Goal: Ask a question: Seek information or help from site administrators or community

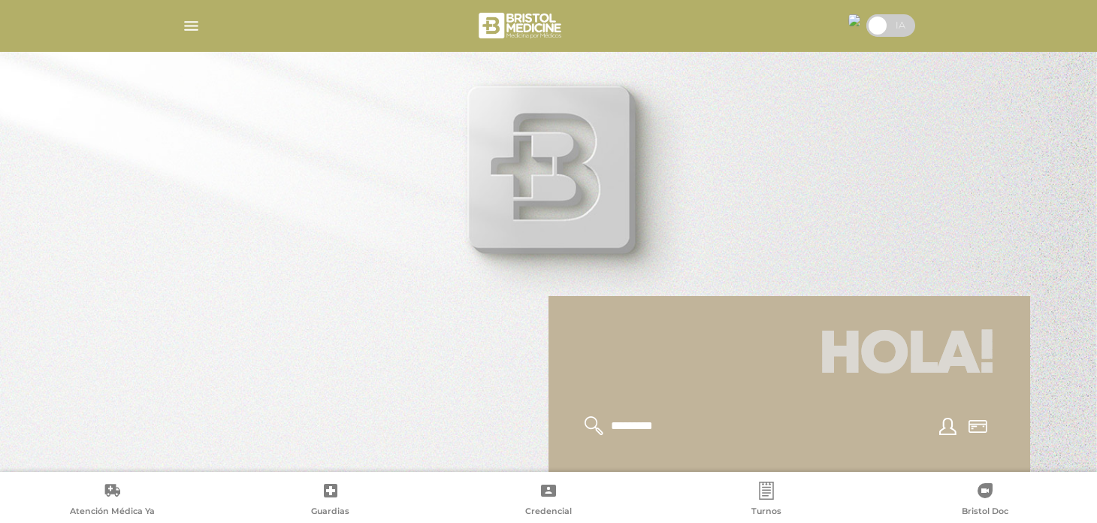
click at [191, 26] on img "button" at bounding box center [191, 26] width 19 height 19
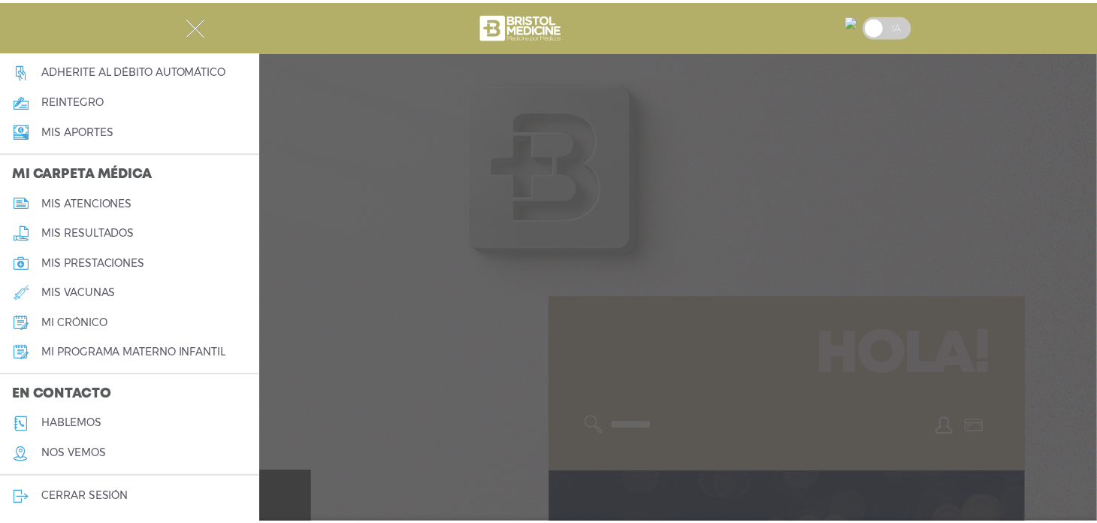
scroll to position [605, 0]
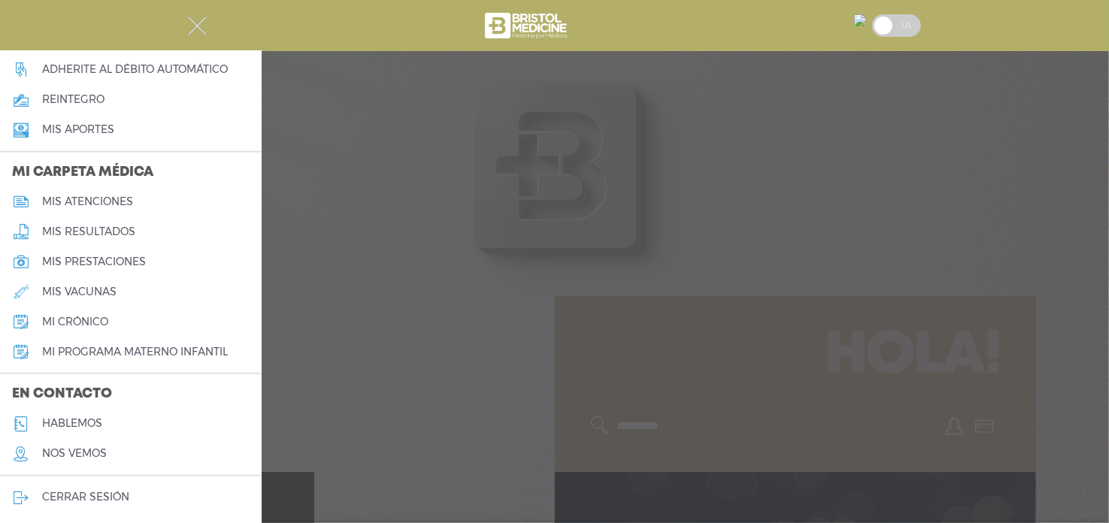
click at [191, 28] on img "button" at bounding box center [197, 26] width 19 height 19
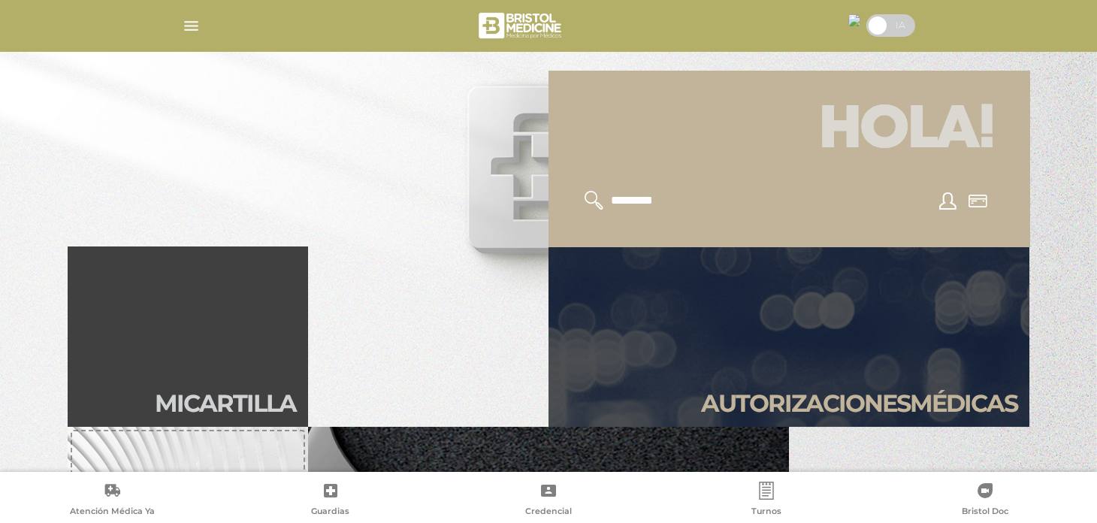
scroll to position [301, 0]
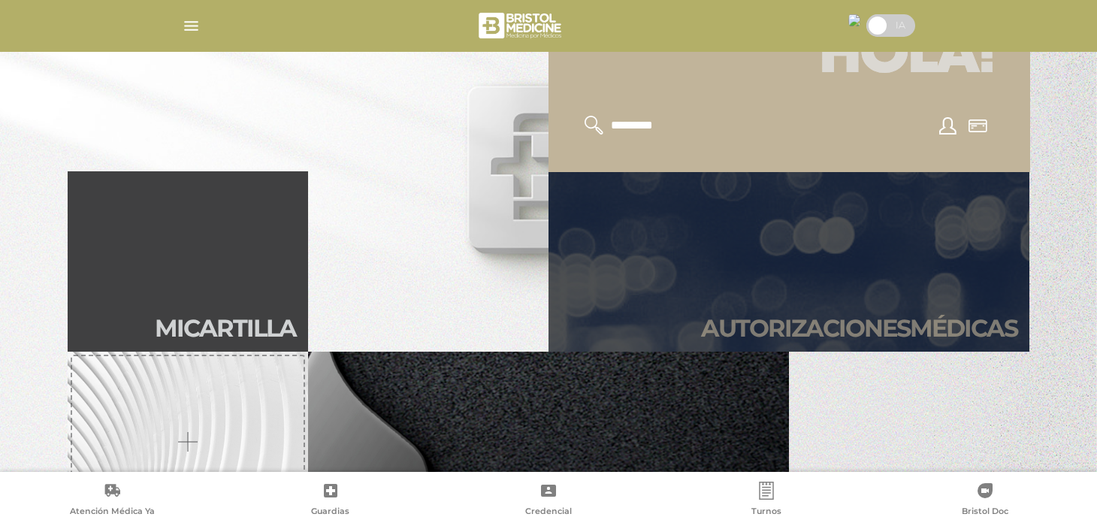
click at [821, 274] on link "Autori zaciones médicas" at bounding box center [789, 261] width 481 height 180
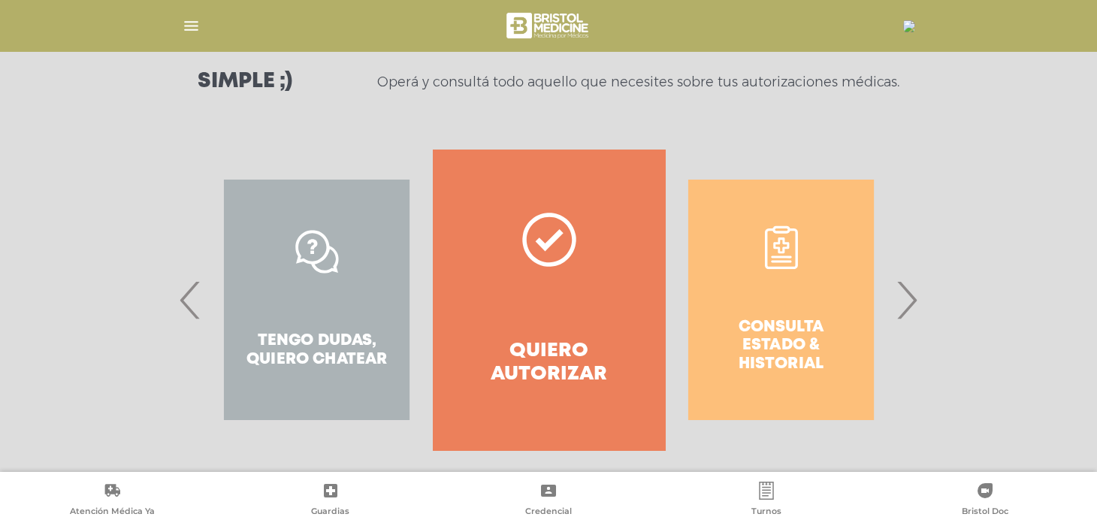
scroll to position [225, 0]
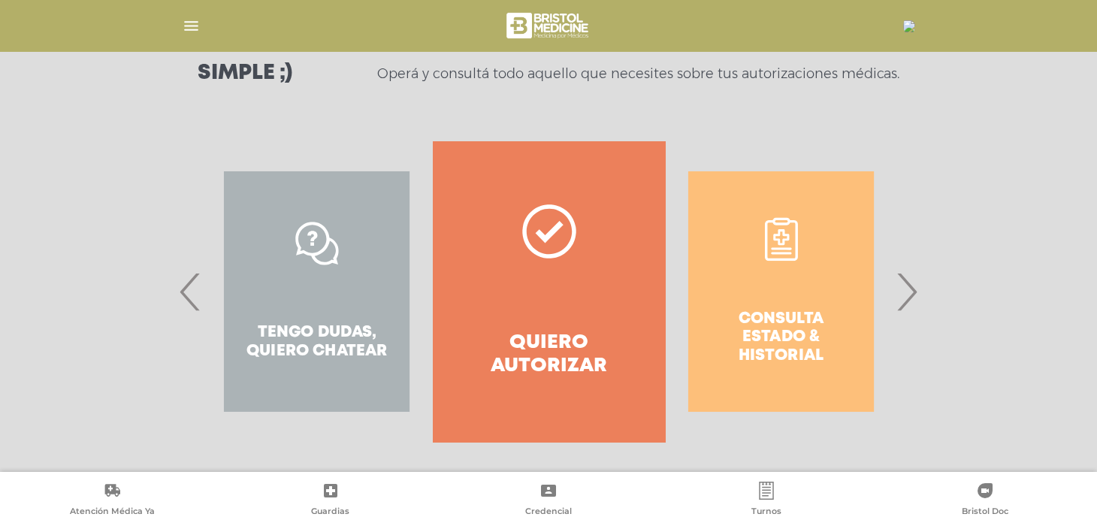
click at [338, 320] on div "Tengo dudas, quiero chatear" at bounding box center [317, 291] width 232 height 301
click at [389, 340] on div "Tengo dudas, quiero chatear" at bounding box center [317, 291] width 232 height 301
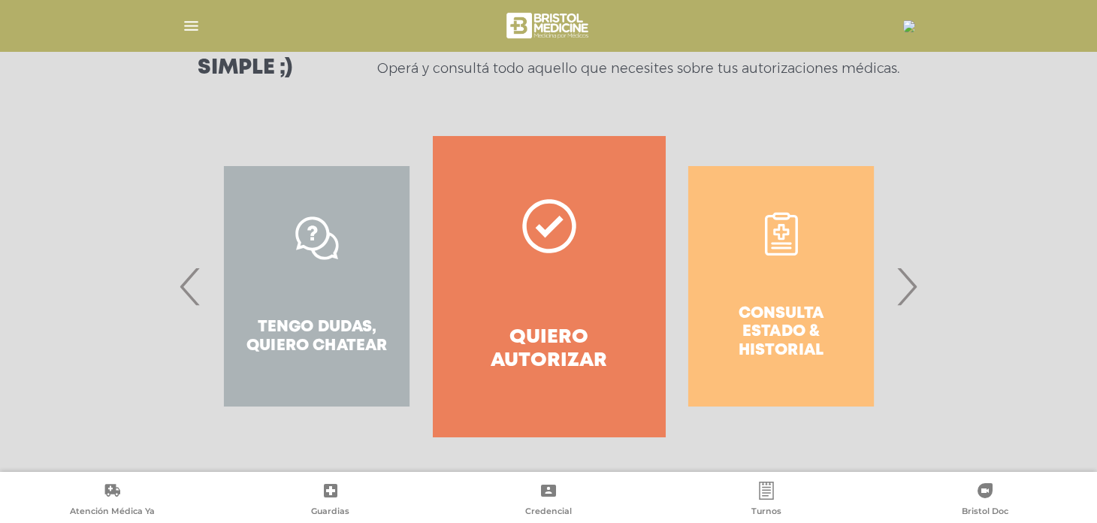
click at [298, 344] on div "Tengo dudas, quiero chatear" at bounding box center [317, 286] width 232 height 301
click at [188, 293] on span "‹" at bounding box center [190, 286] width 29 height 81
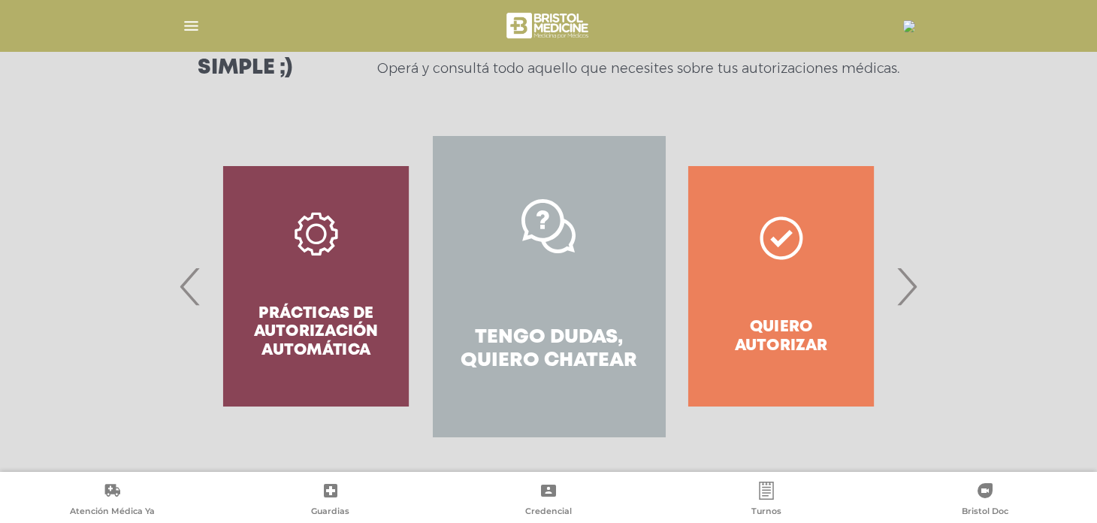
click at [554, 377] on link "Tengo dudas, quiero chatear" at bounding box center [549, 286] width 232 height 301
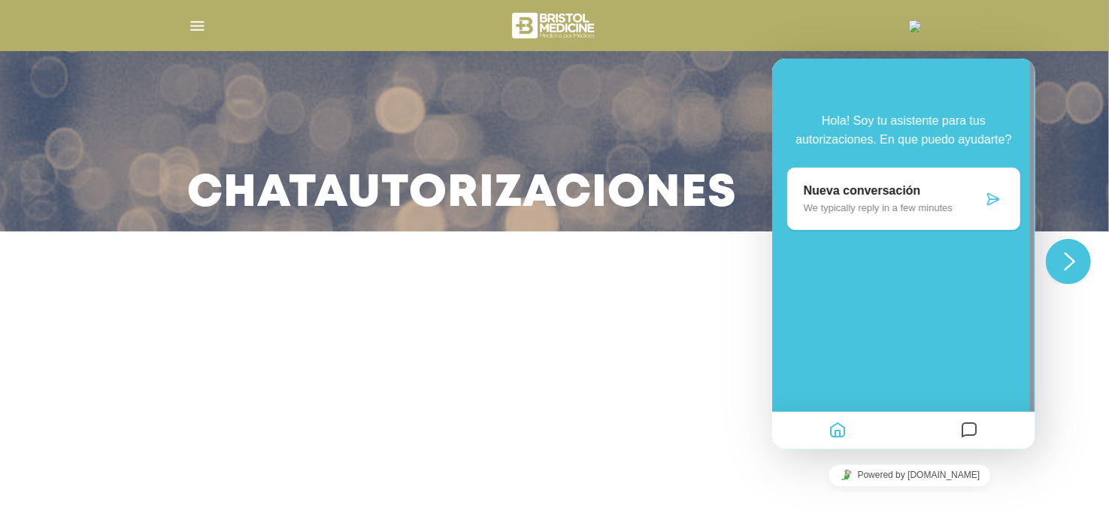
drag, startPoint x: 988, startPoint y: 189, endPoint x: 963, endPoint y: 215, distance: 36.1
click at [988, 189] on div "Nueva conversación We typically reply in a few minutes" at bounding box center [902, 198] width 233 height 62
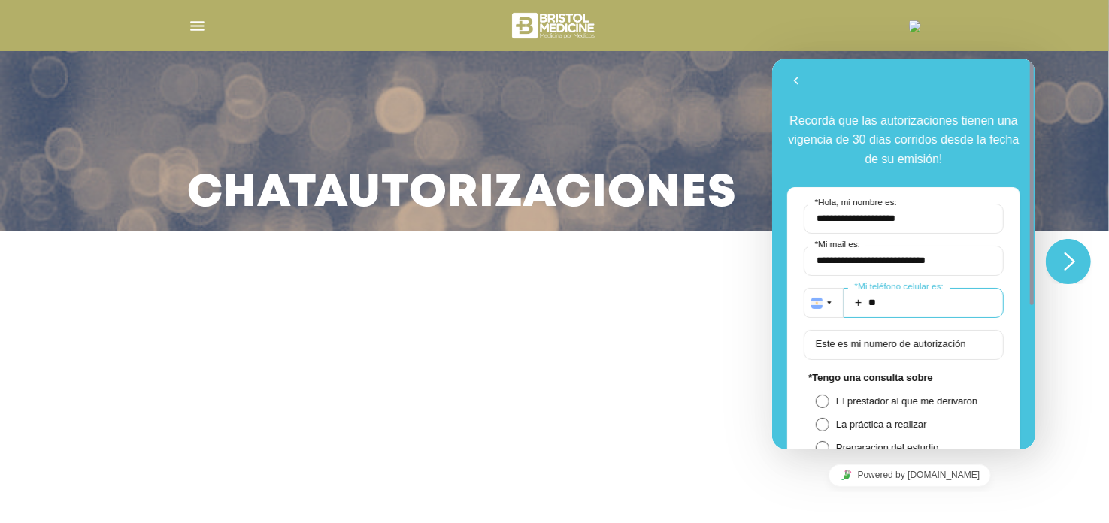
click at [915, 304] on input "**" at bounding box center [923, 302] width 160 height 30
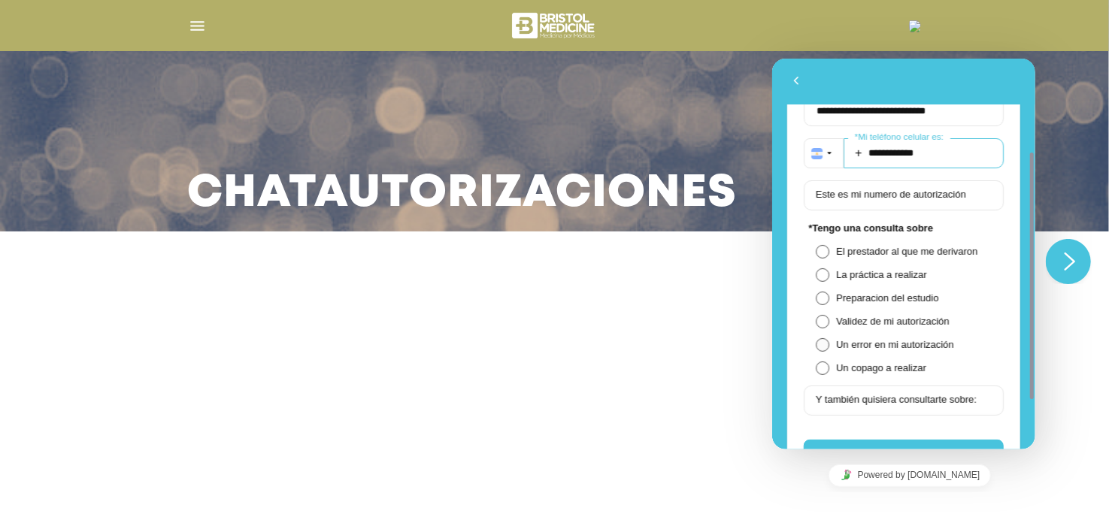
scroll to position [225, 0]
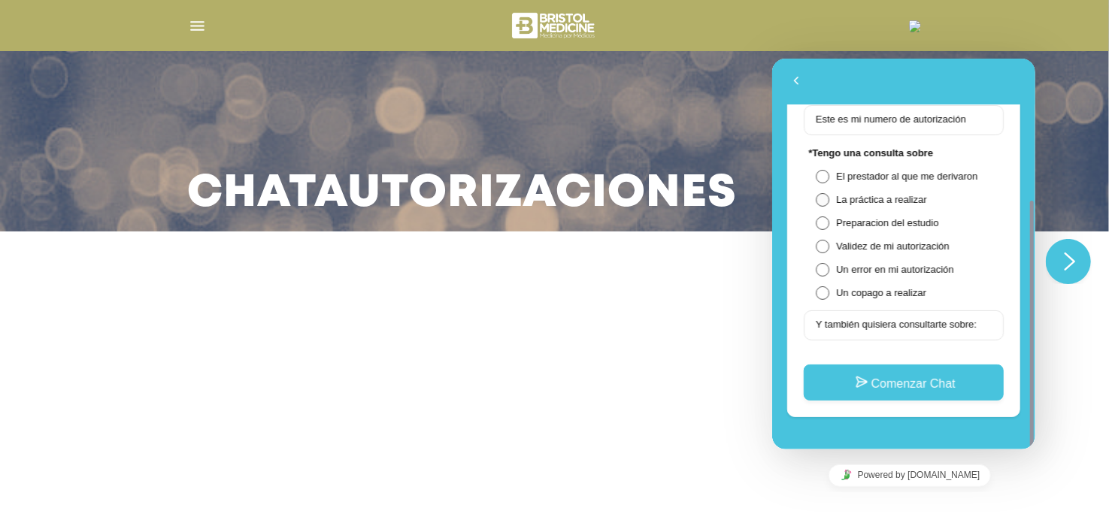
type input "**********"
click at [826, 196] on span at bounding box center [822, 199] width 14 height 14
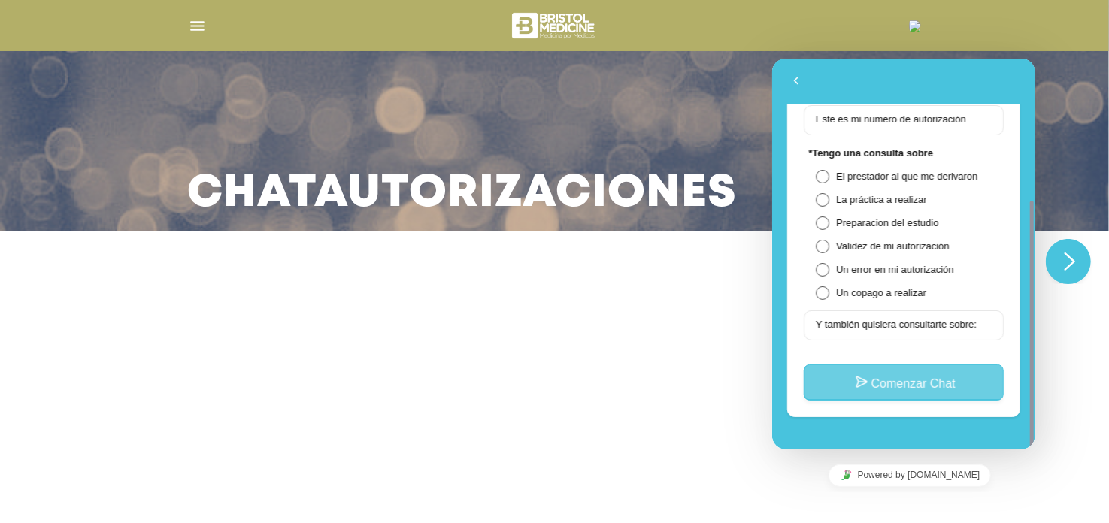
click at [915, 384] on button "Comenzar Chat" at bounding box center [903, 382] width 200 height 36
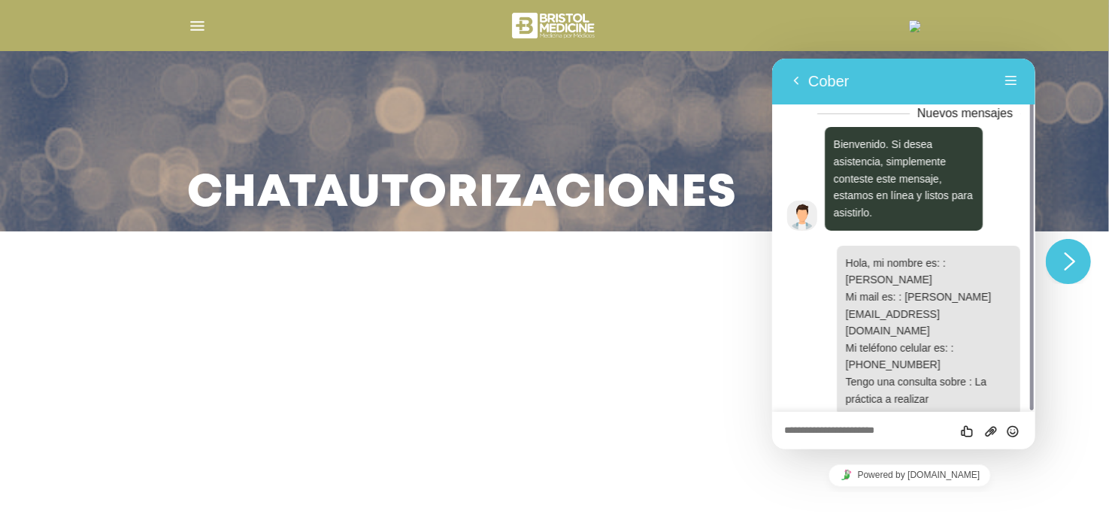
scroll to position [27, 0]
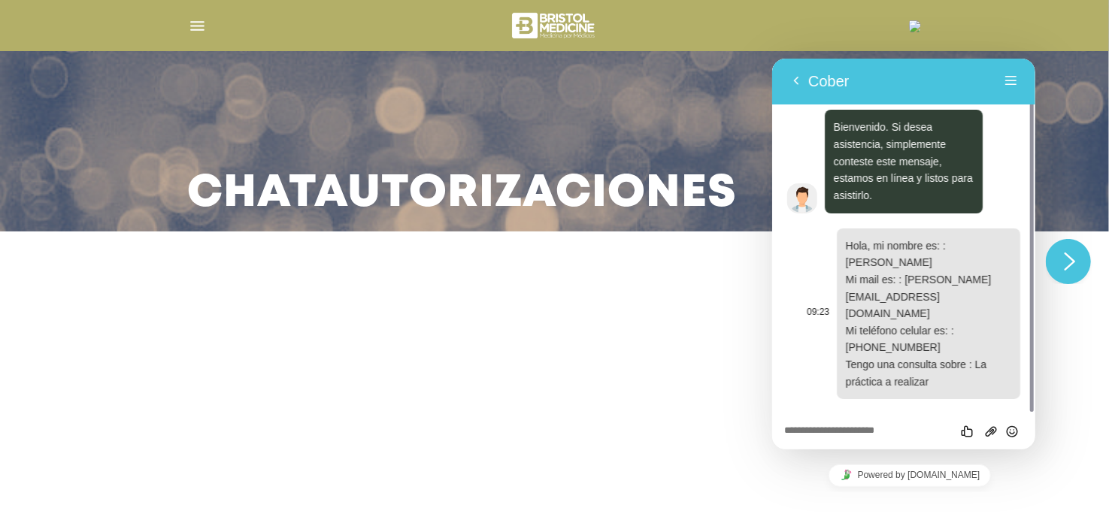
click at [955, 365] on p "Hola, mi nombre es: : GARCIA SERGIO GUSTAVO Mi mail es: : sergio.tecnoequipar@g…" at bounding box center [927, 313] width 165 height 153
click at [891, 428] on textarea at bounding box center [902, 431] width 239 height 12
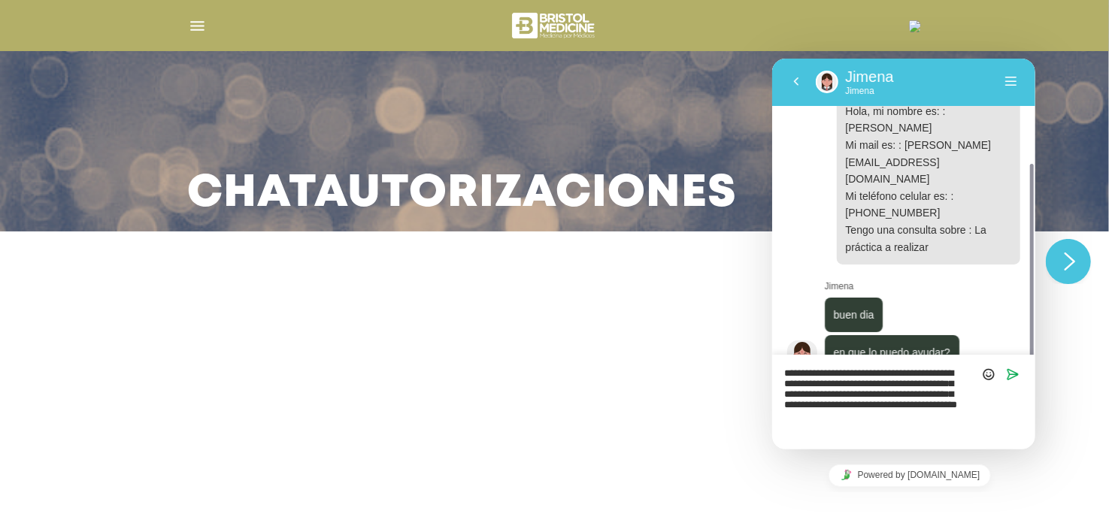
scroll to position [172, 0]
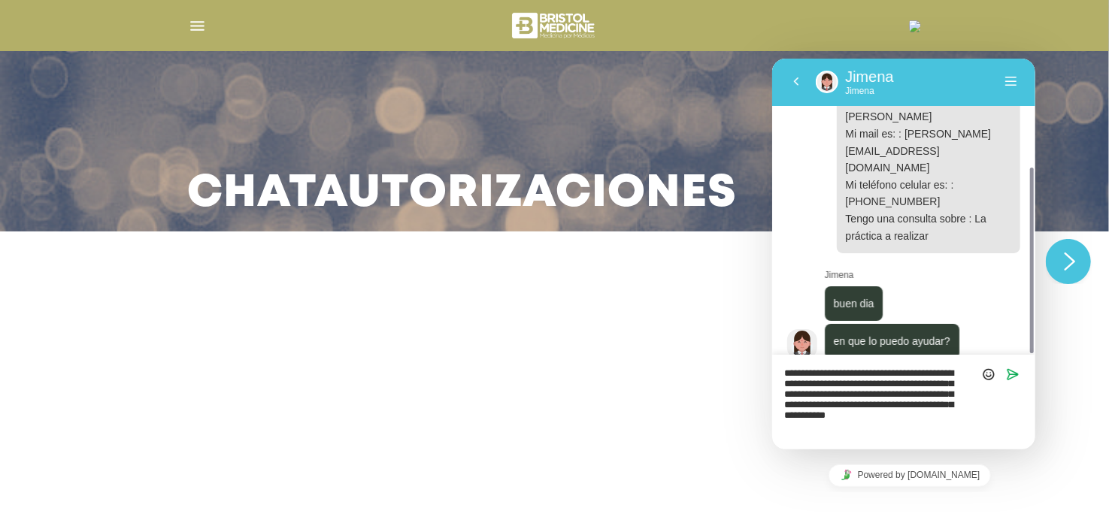
type textarea "**********"
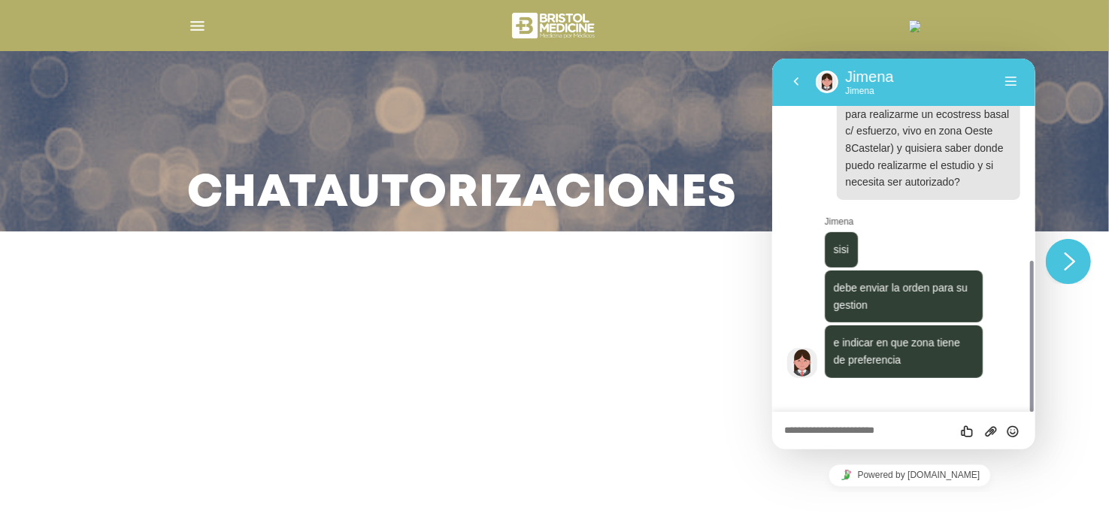
scroll to position [428, 0]
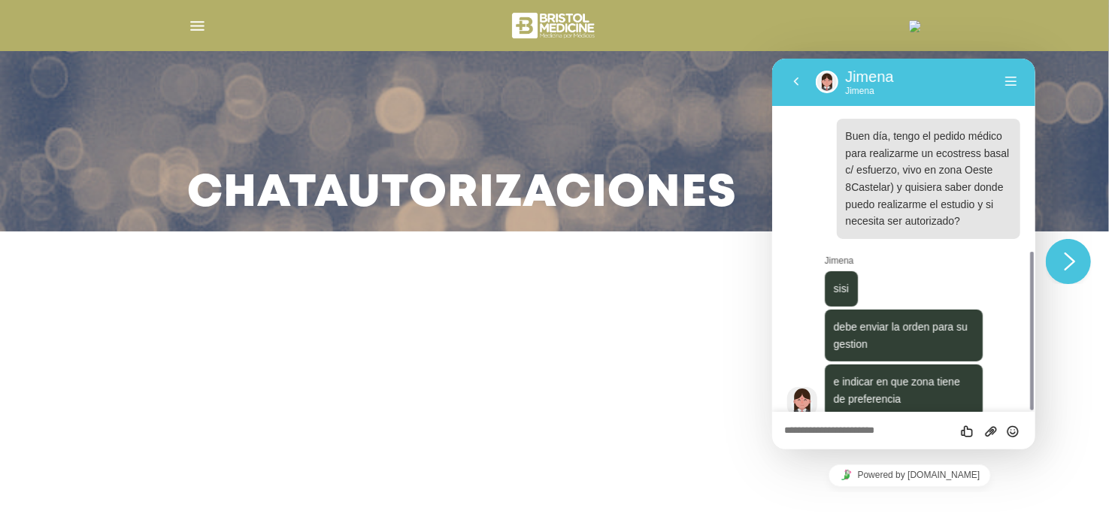
click at [913, 424] on div "Califica este chat Subir Archivo Insertar emoji" at bounding box center [902, 430] width 239 height 14
drag, startPoint x: 814, startPoint y: 427, endPoint x: 823, endPoint y: 438, distance: 14.4
click at [816, 426] on textarea at bounding box center [902, 431] width 239 height 12
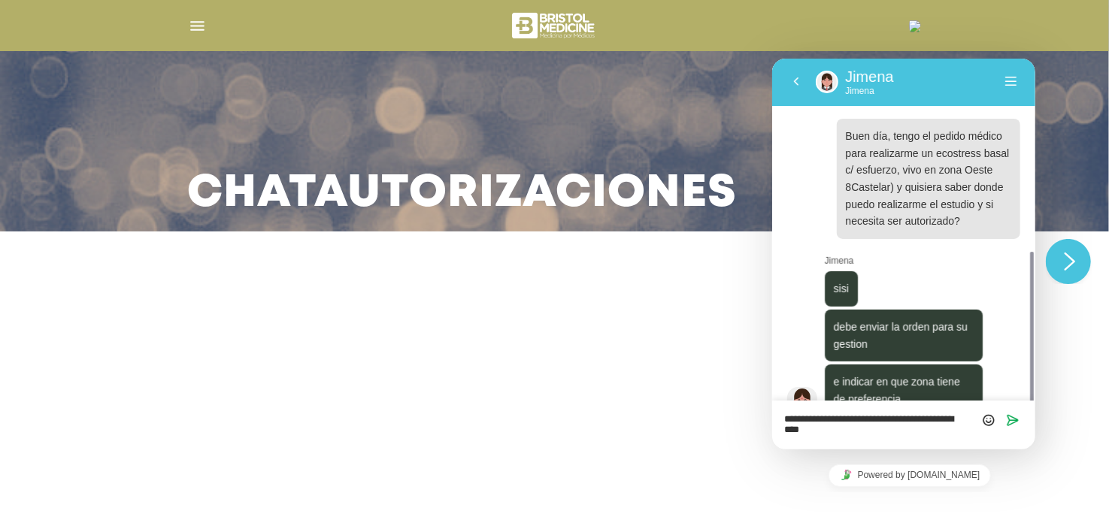
type textarea "**********"
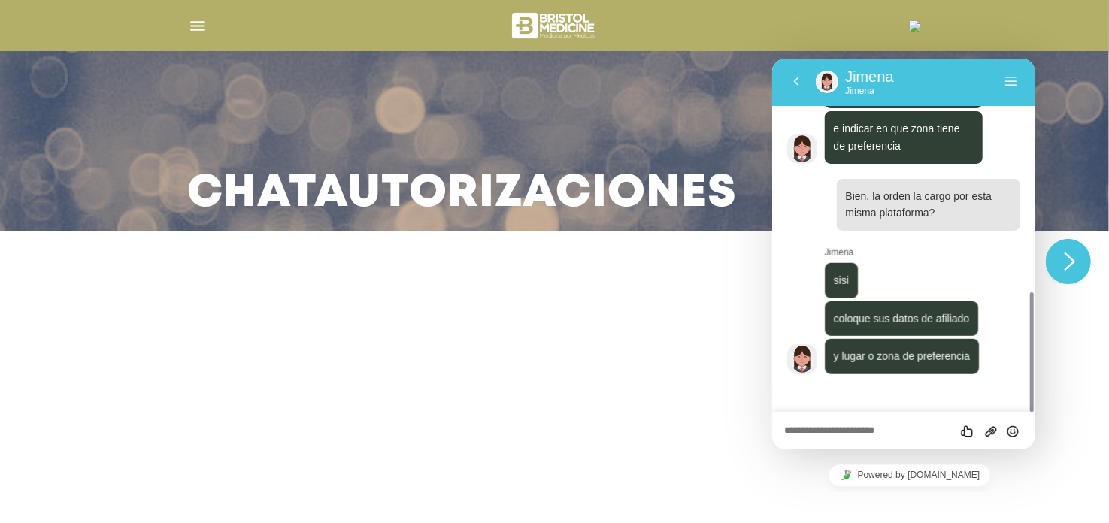
scroll to position [639, 0]
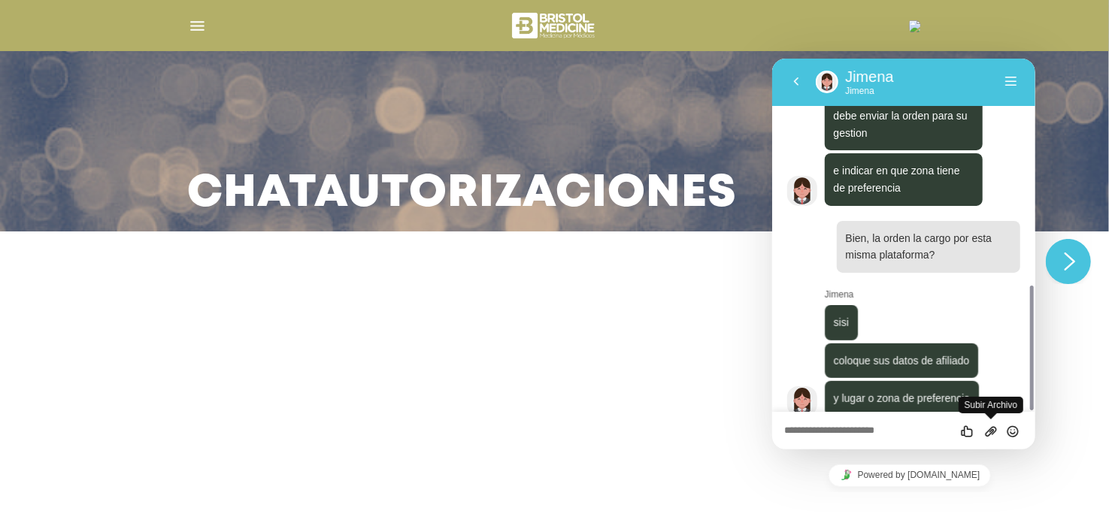
click at [988, 431] on icon "Group of buttons" at bounding box center [990, 431] width 14 height 14
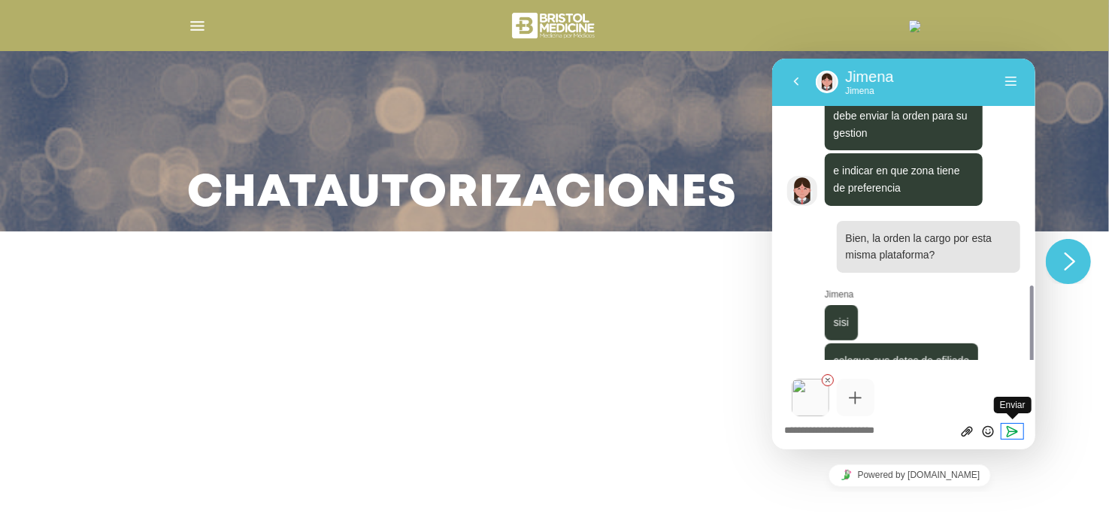
drag, startPoint x: 1012, startPoint y: 428, endPoint x: 1002, endPoint y: 419, distance: 13.4
click at [1012, 427] on icon "Enviar" at bounding box center [1012, 431] width 14 height 14
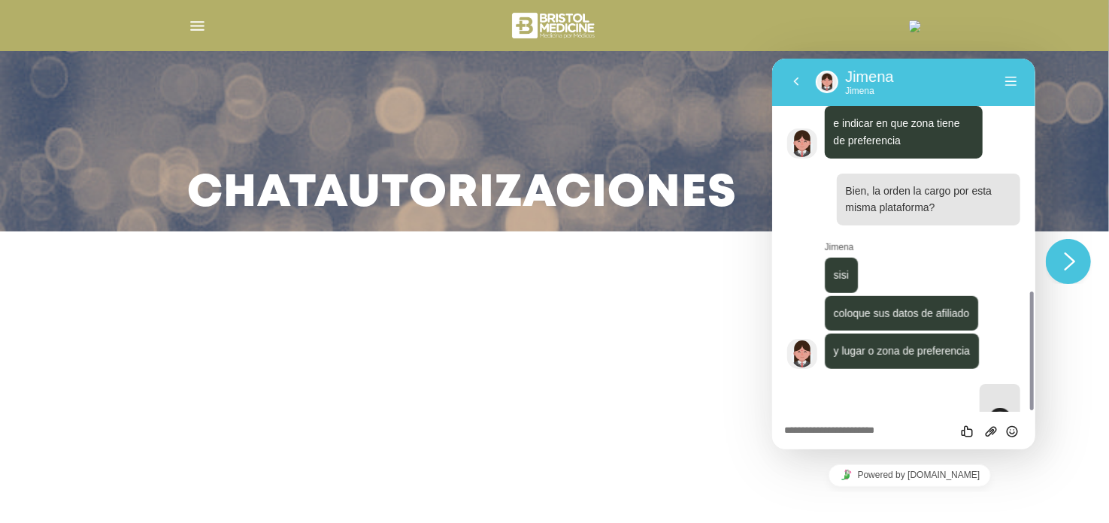
scroll to position [908, 0]
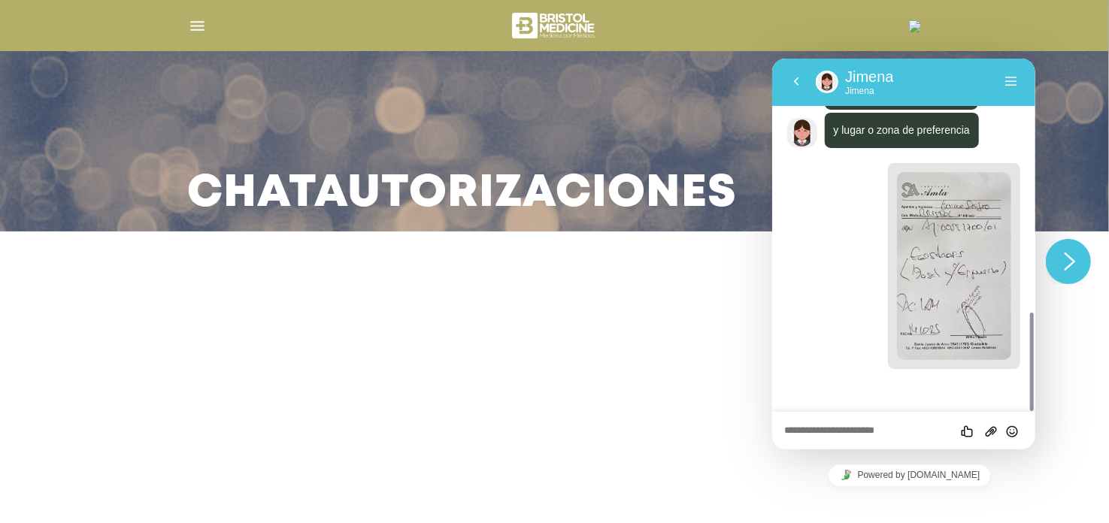
click at [879, 431] on textarea at bounding box center [902, 431] width 239 height 12
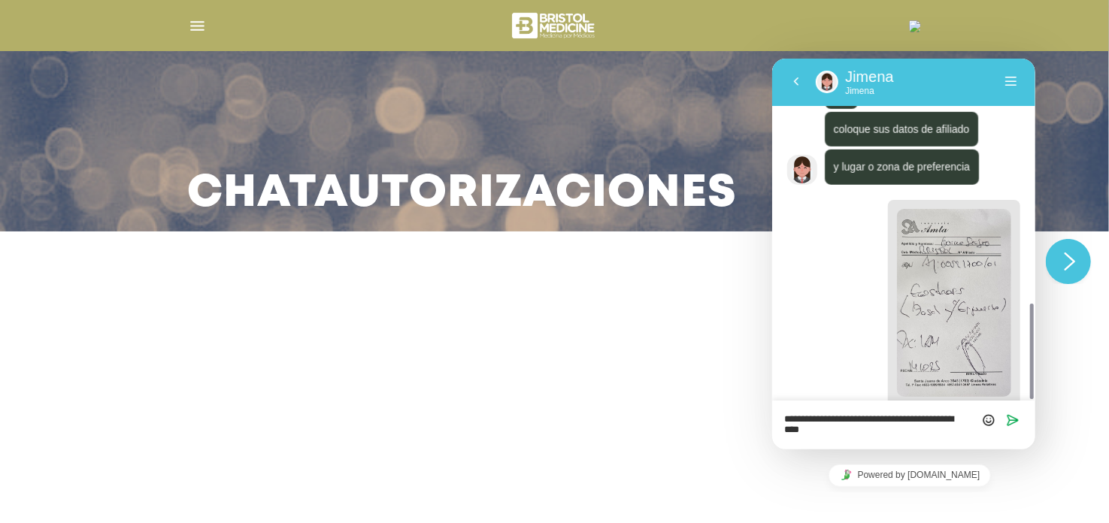
scroll to position [848, 0]
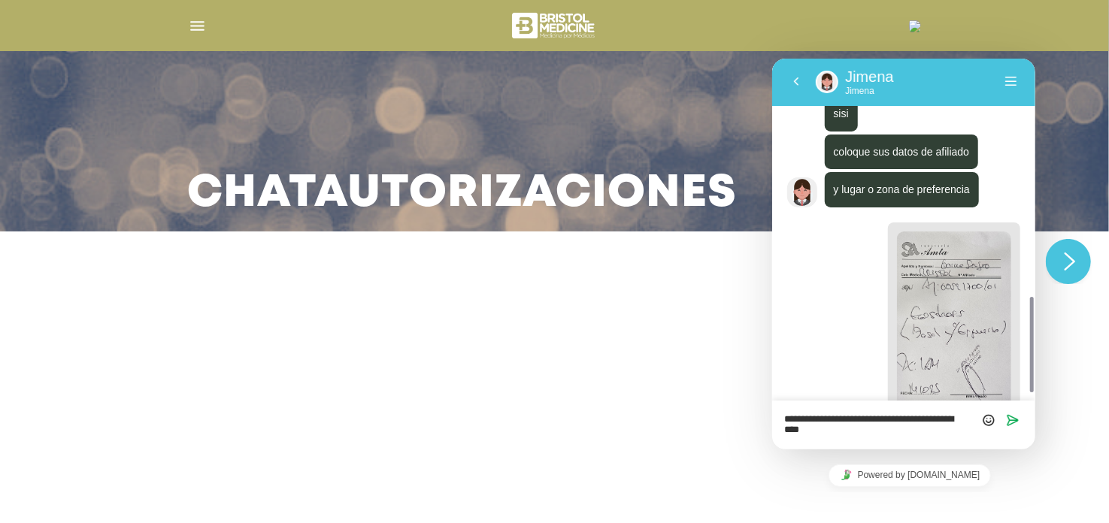
click at [952, 426] on textarea "**********" at bounding box center [902, 424] width 239 height 23
click at [786, 431] on textarea "**********" at bounding box center [902, 424] width 239 height 23
drag, startPoint x: 835, startPoint y: 424, endPoint x: 836, endPoint y: 441, distance: 17.3
click at [835, 423] on textarea "**********" at bounding box center [902, 424] width 239 height 23
click at [825, 424] on textarea "**********" at bounding box center [902, 424] width 239 height 23
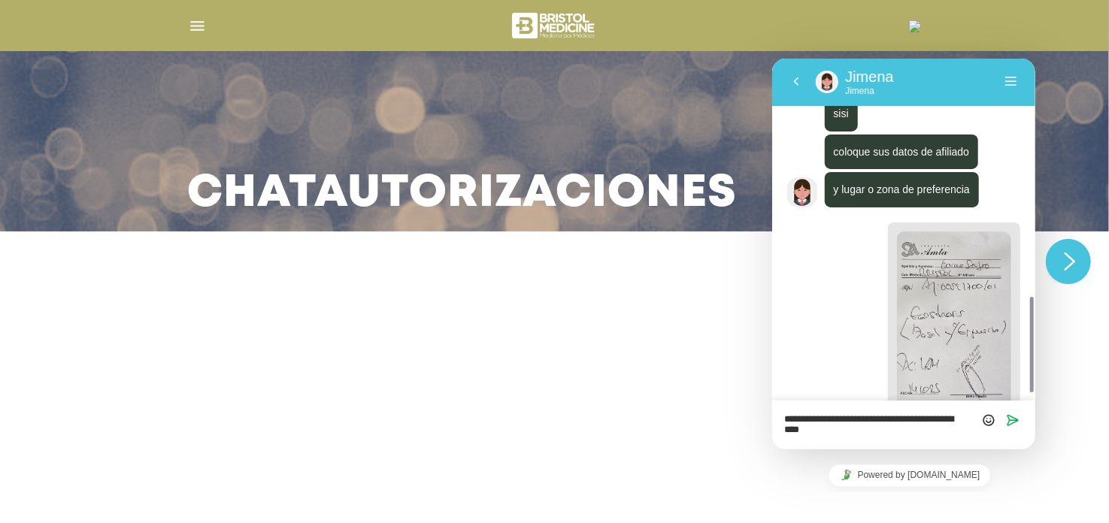
drag, startPoint x: 826, startPoint y: 431, endPoint x: 1644, endPoint y: 515, distance: 822.0
click at [826, 431] on textarea "**********" at bounding box center [902, 424] width 239 height 23
type textarea "**********"
click at [1018, 419] on button "Enviar" at bounding box center [1011, 419] width 22 height 15
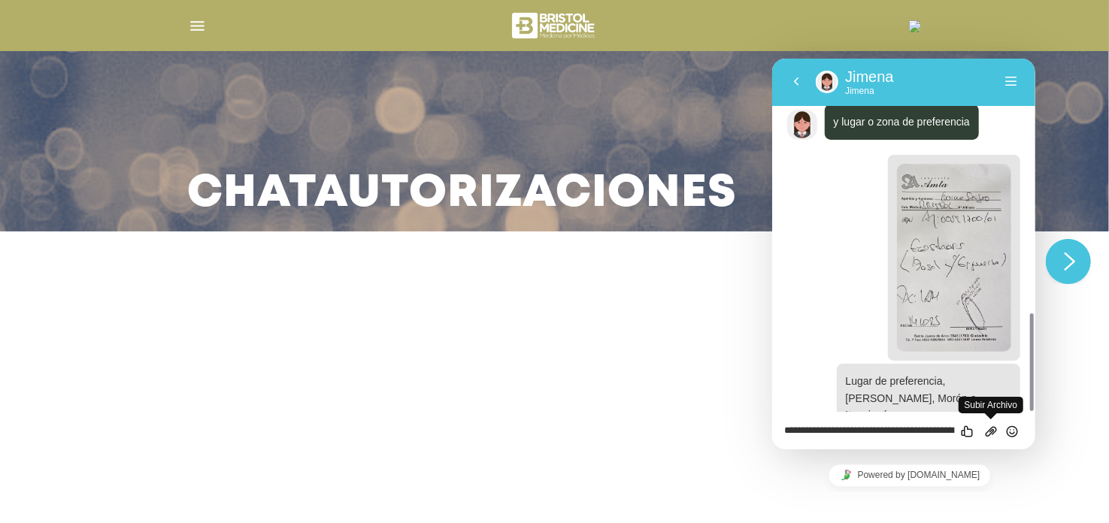
click at [994, 422] on span "Group of buttons" at bounding box center [990, 419] width 12 height 12
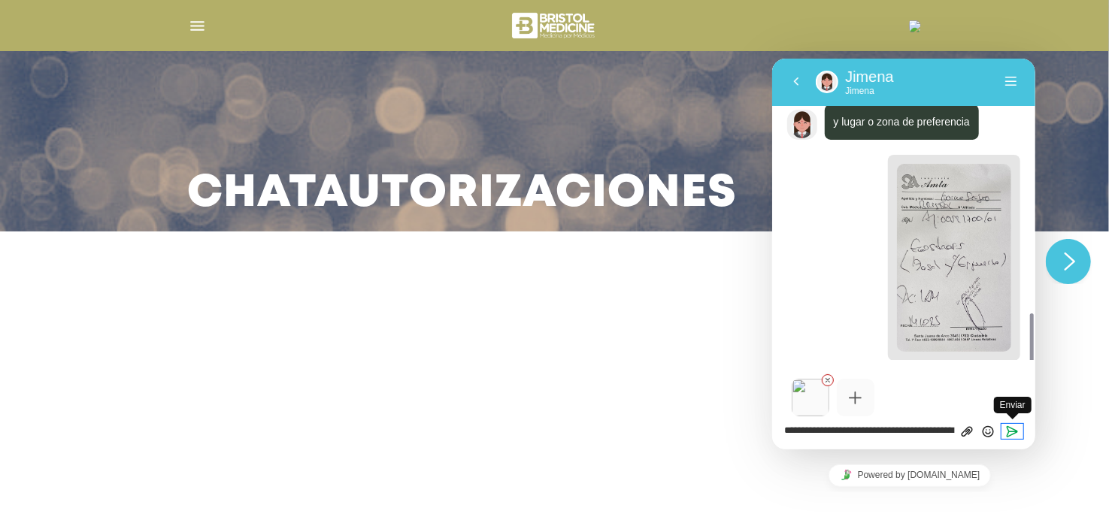
click at [1011, 428] on icon "Enviar" at bounding box center [1012, 431] width 14 height 14
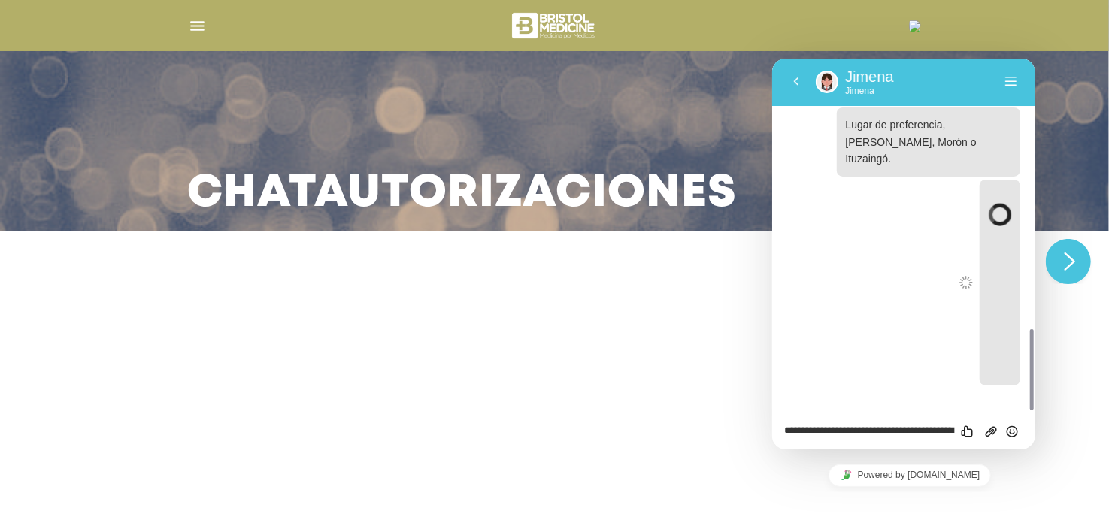
scroll to position [1172, 0]
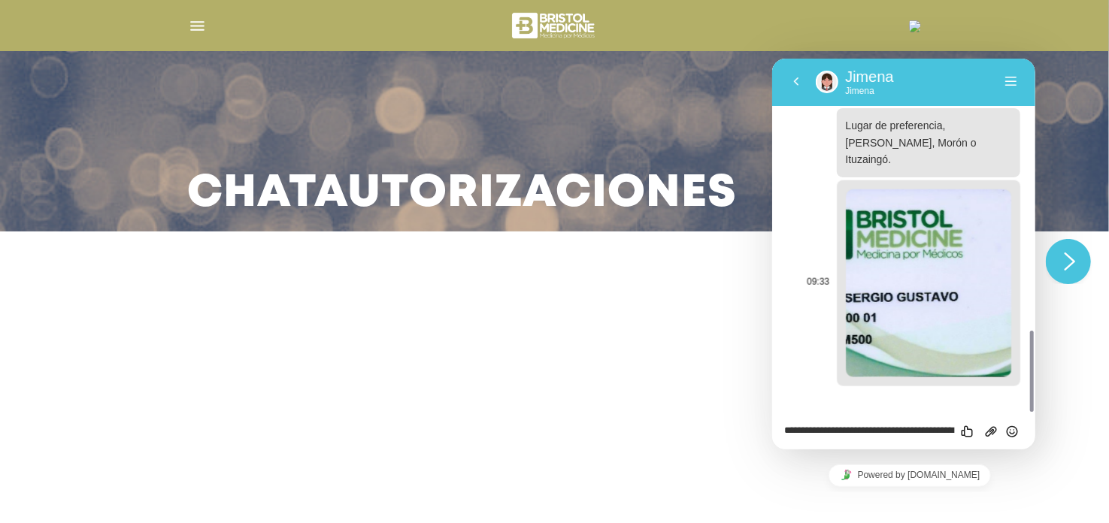
click at [916, 265] on img at bounding box center [927, 283] width 165 height 188
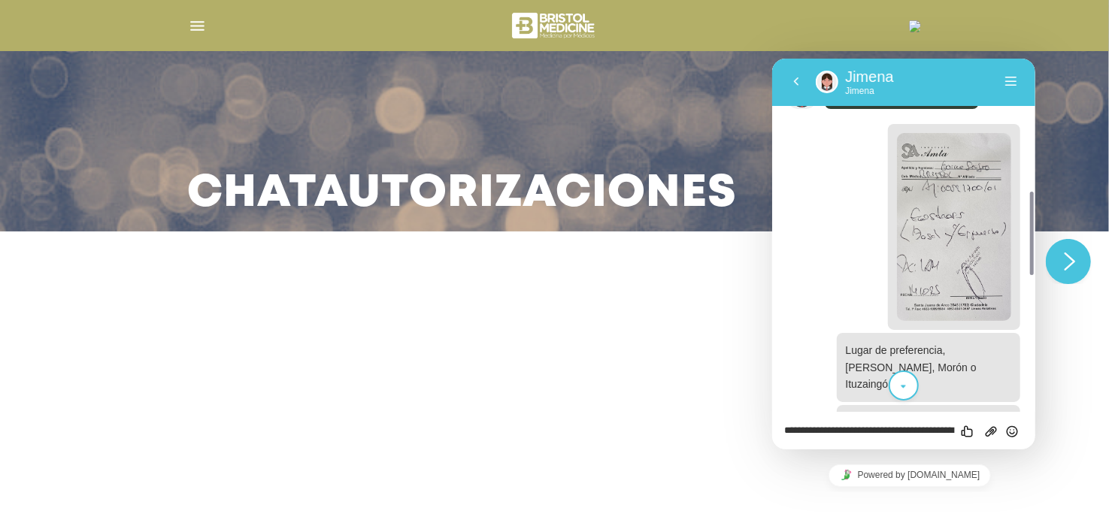
scroll to position [871, 0]
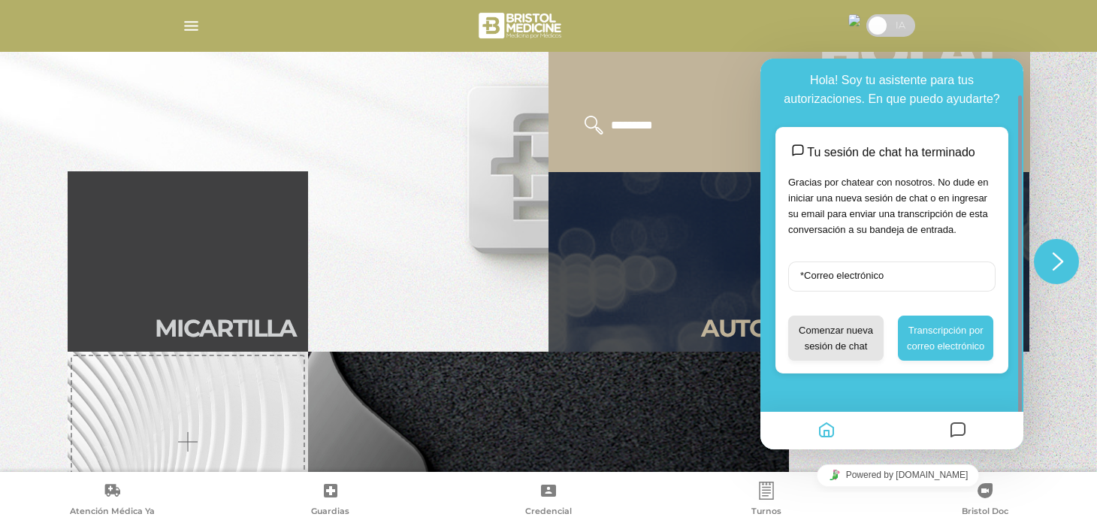
scroll to position [375, 0]
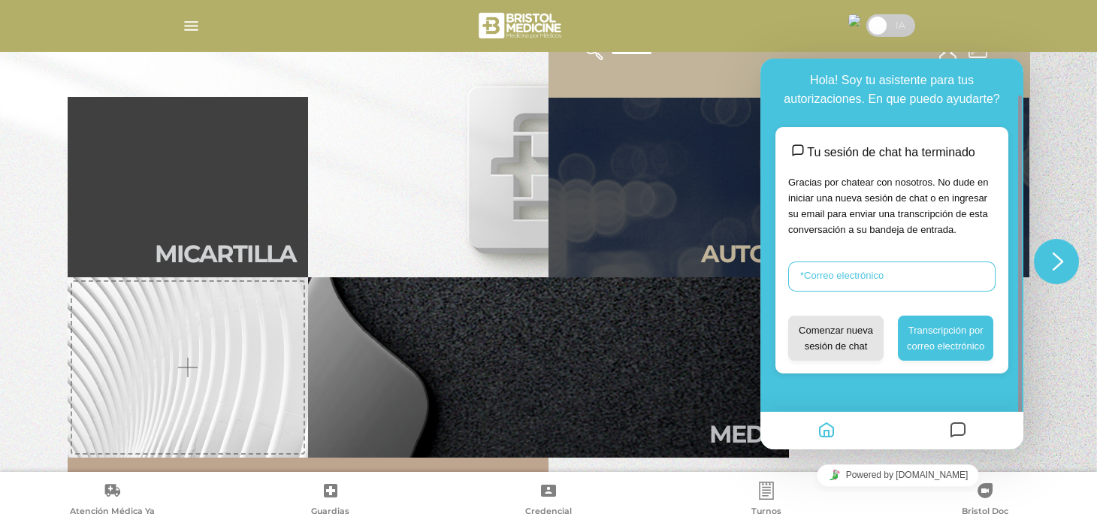
click at [906, 274] on input "* Correo electrónico" at bounding box center [891, 277] width 207 height 30
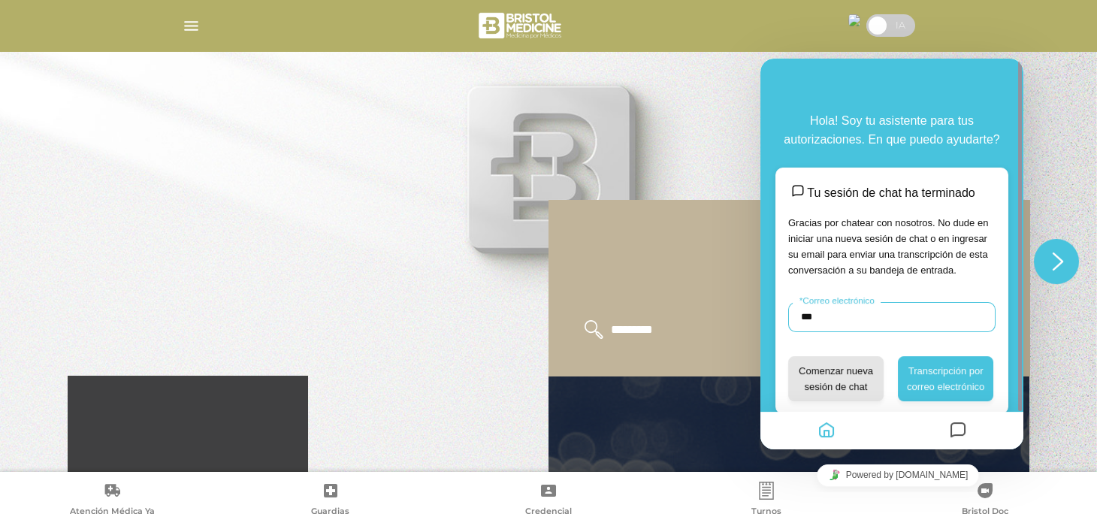
scroll to position [74, 0]
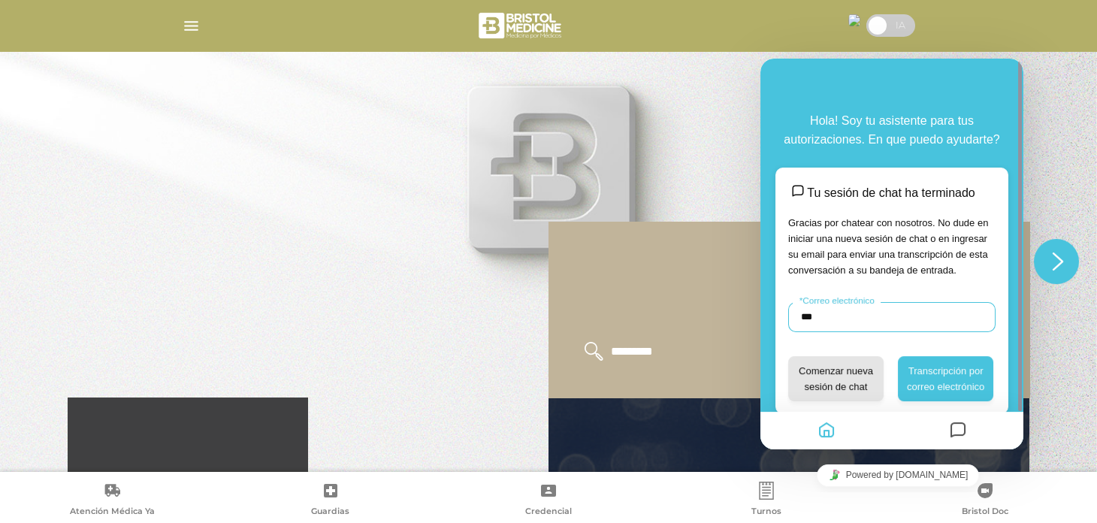
type input "***"
click at [182, 29] on img "button" at bounding box center [191, 26] width 19 height 19
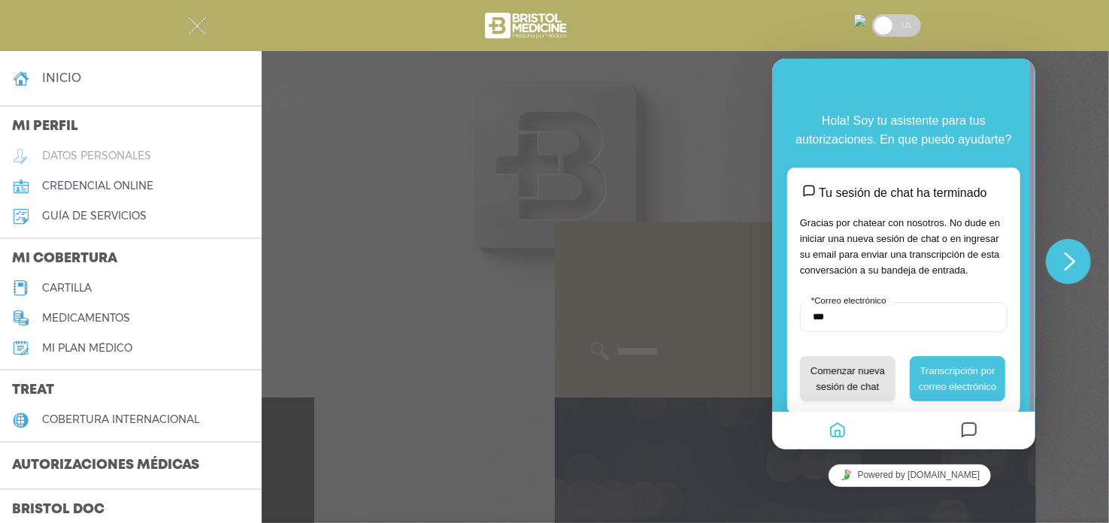
click at [117, 153] on h5 "datos personales" at bounding box center [96, 156] width 109 height 13
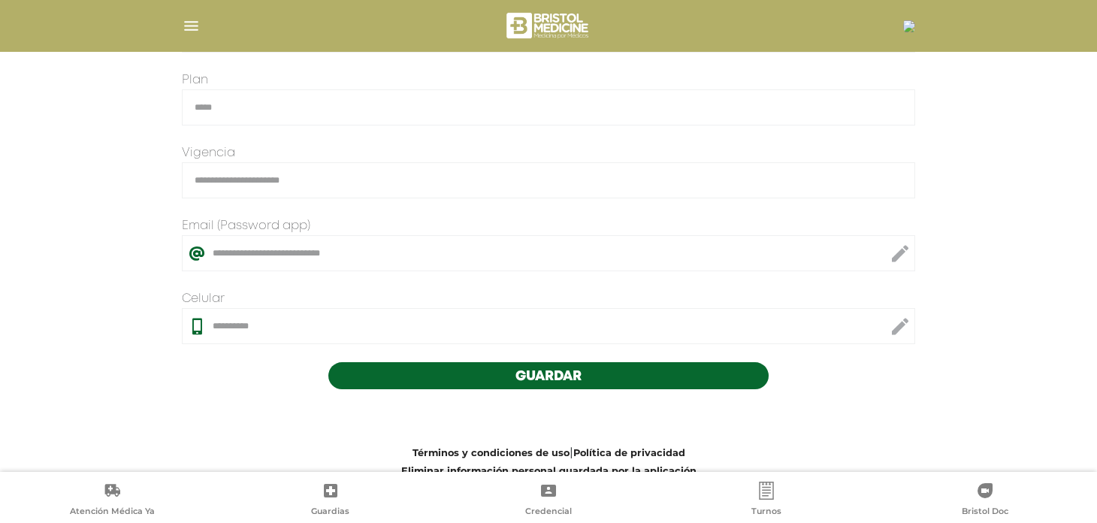
scroll to position [407, 0]
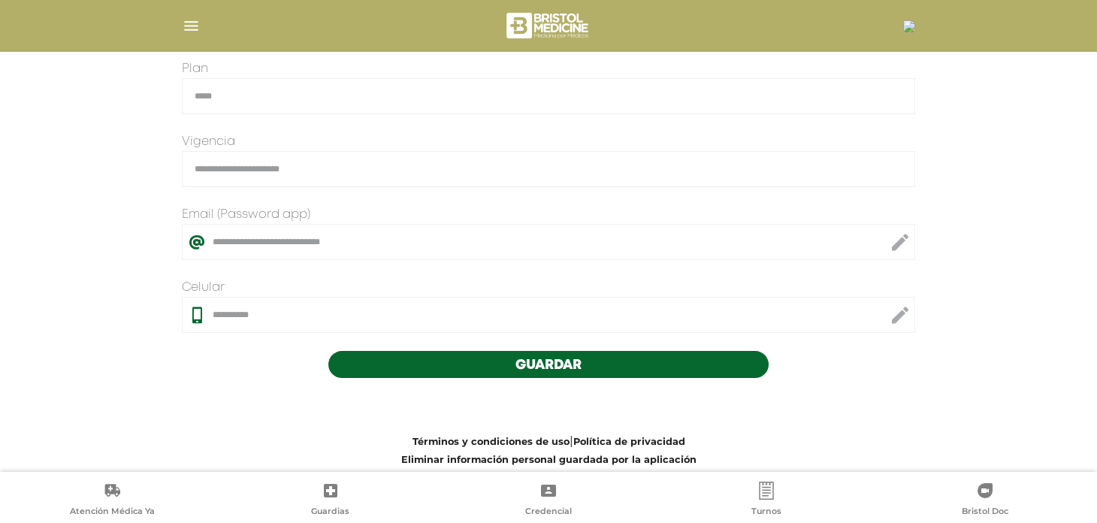
click at [615, 360] on button "Guardar" at bounding box center [548, 364] width 440 height 27
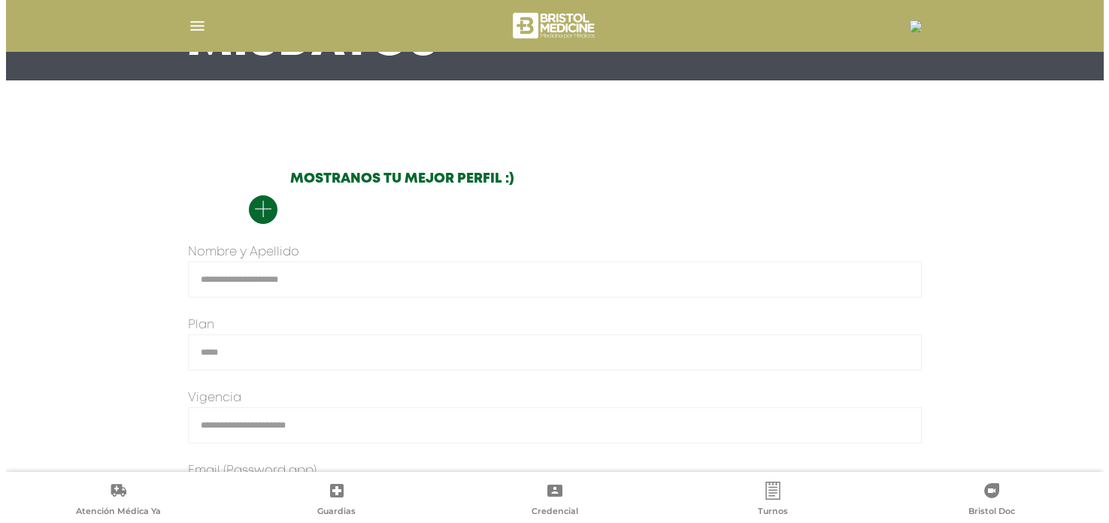
scroll to position [150, 0]
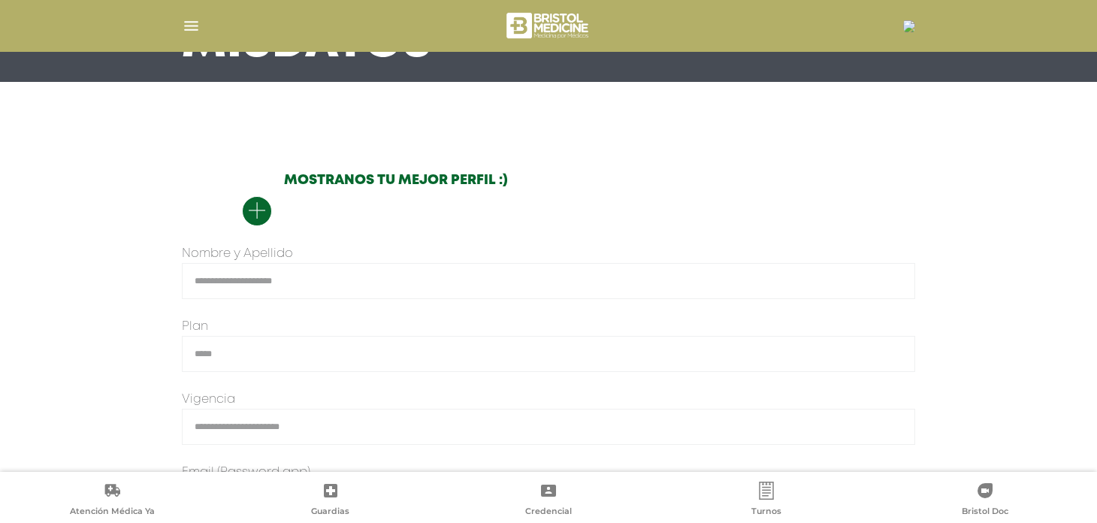
click at [186, 18] on img "button" at bounding box center [191, 26] width 19 height 19
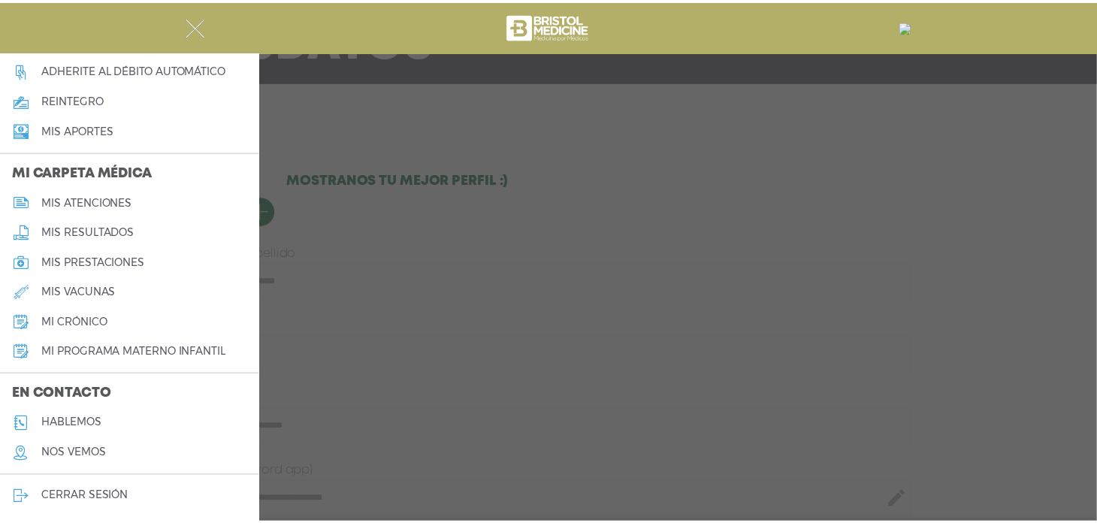
scroll to position [0, 0]
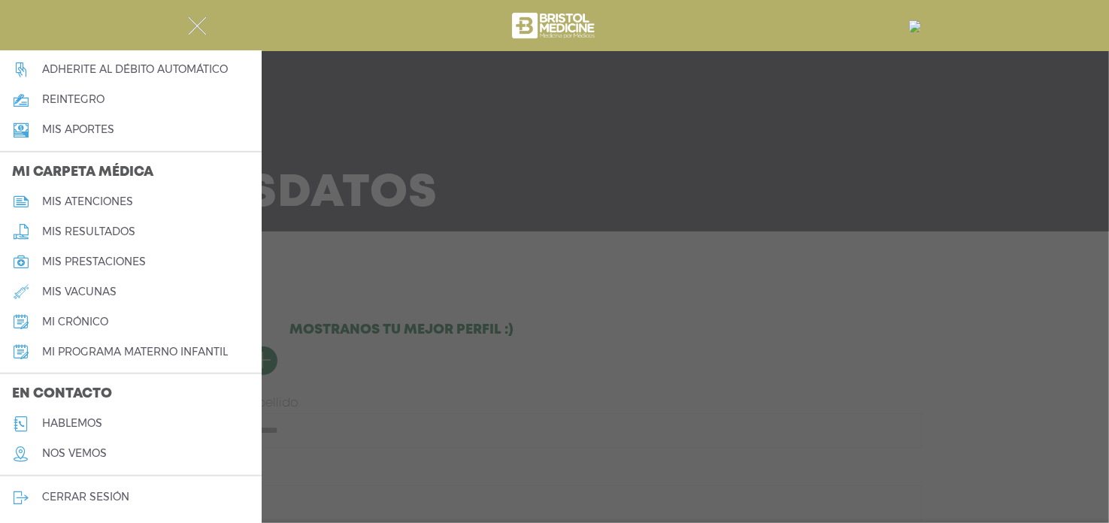
click at [346, 136] on div at bounding box center [554, 261] width 1109 height 523
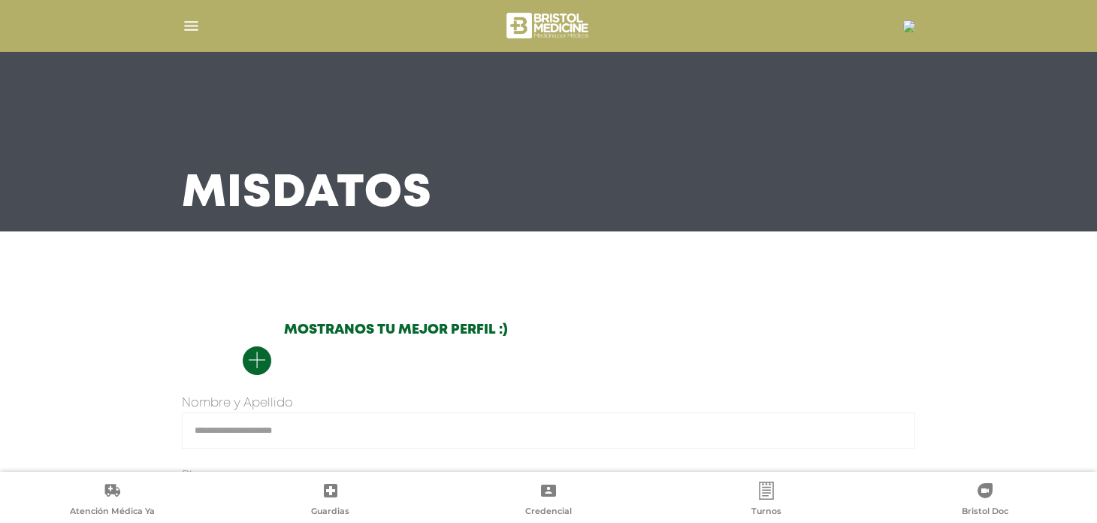
click at [905, 35] on div at bounding box center [549, 26] width 770 height 36
click at [905, 25] on img at bounding box center [909, 26] width 12 height 12
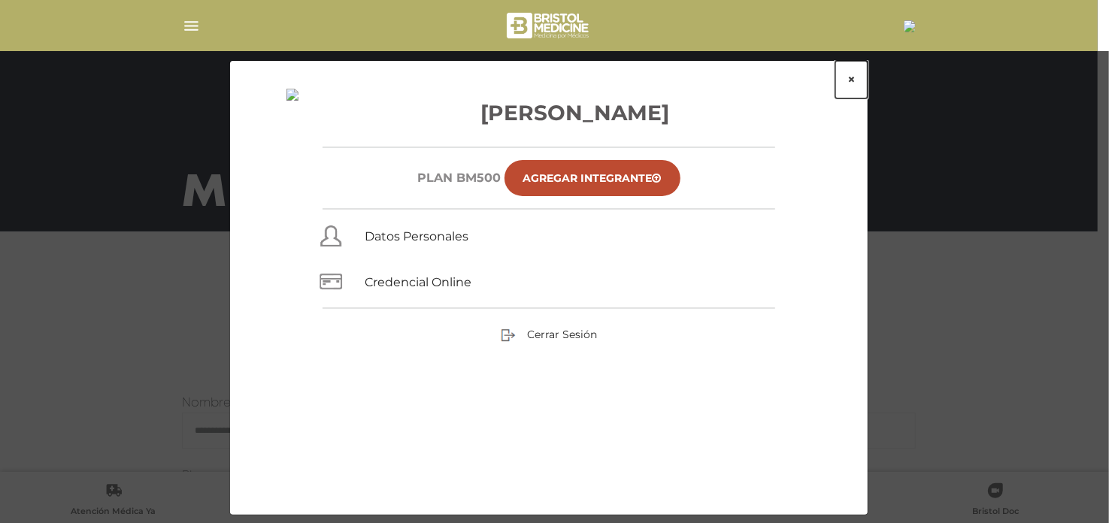
click at [851, 78] on button "×" at bounding box center [851, 80] width 32 height 38
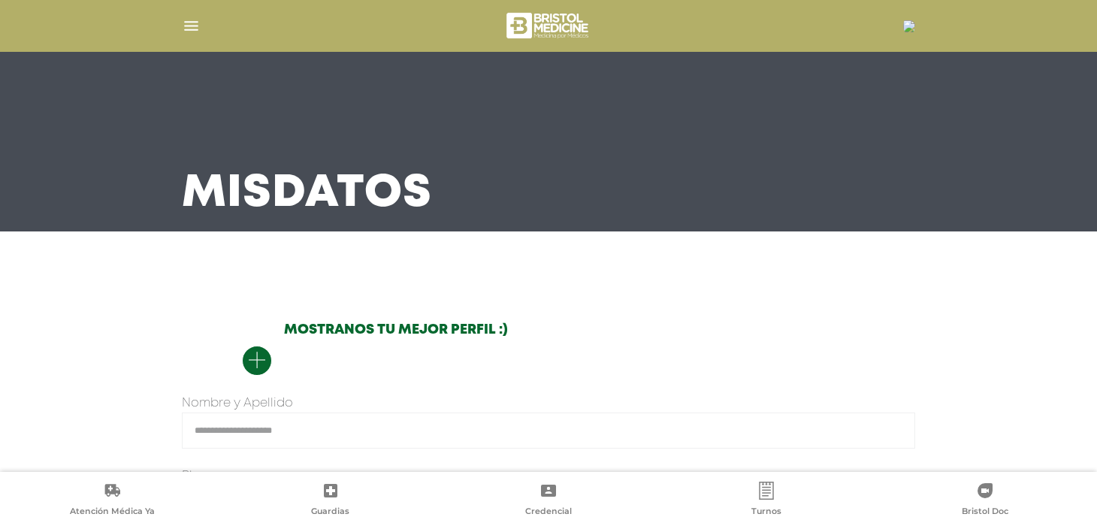
click at [543, 42] on img at bounding box center [548, 26] width 89 height 36
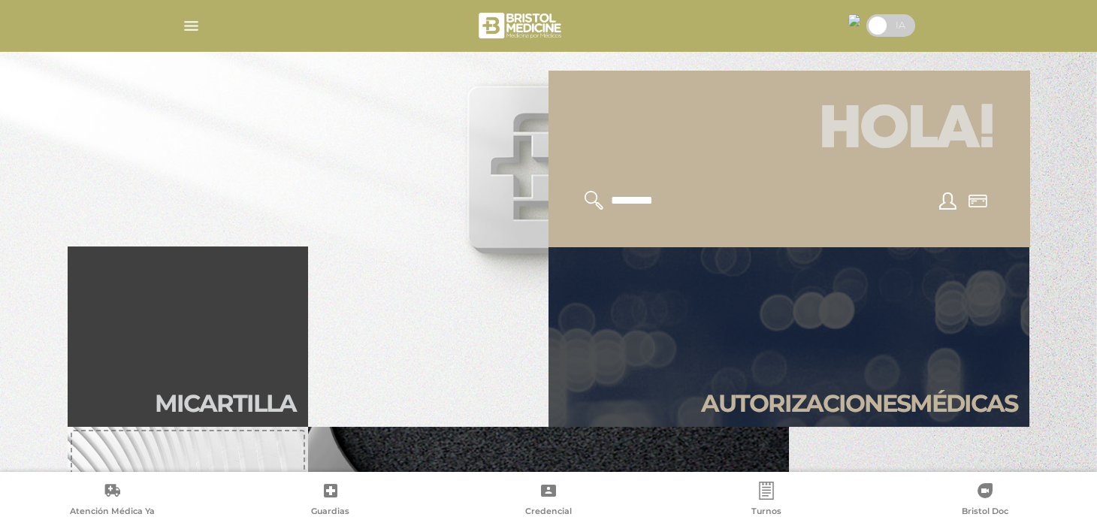
scroll to position [301, 0]
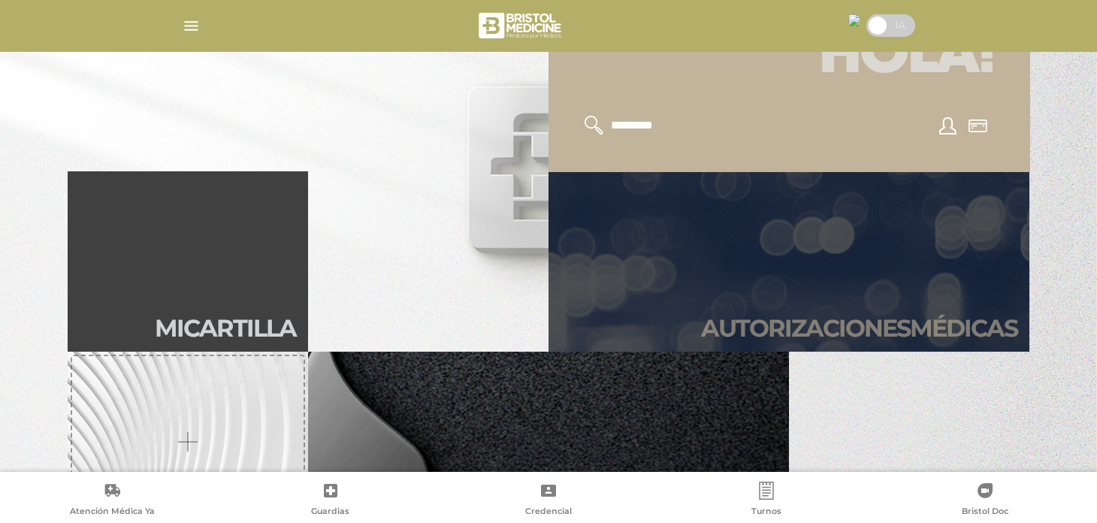
click at [851, 269] on link "Autori zaciones médicas" at bounding box center [789, 261] width 481 height 180
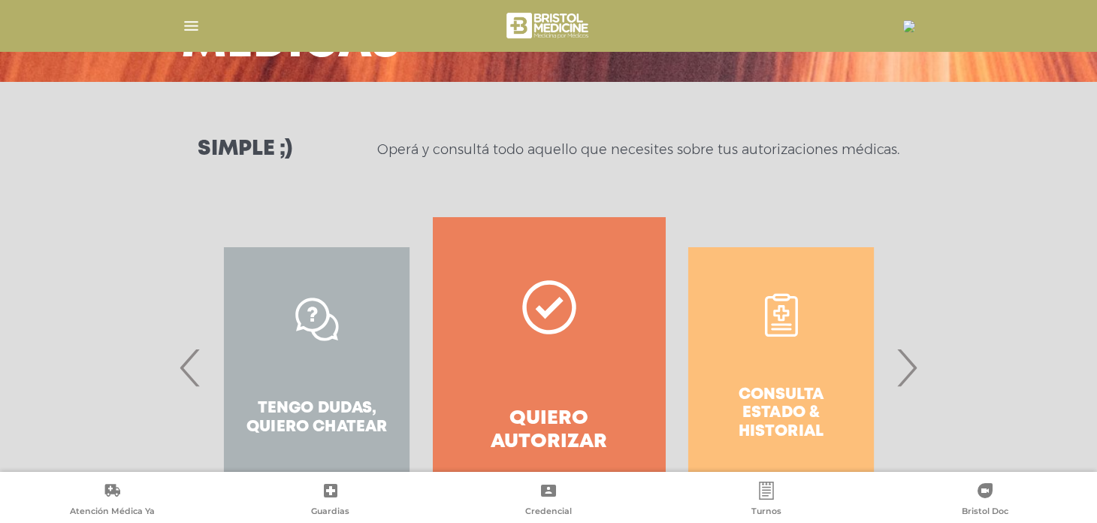
scroll to position [225, 0]
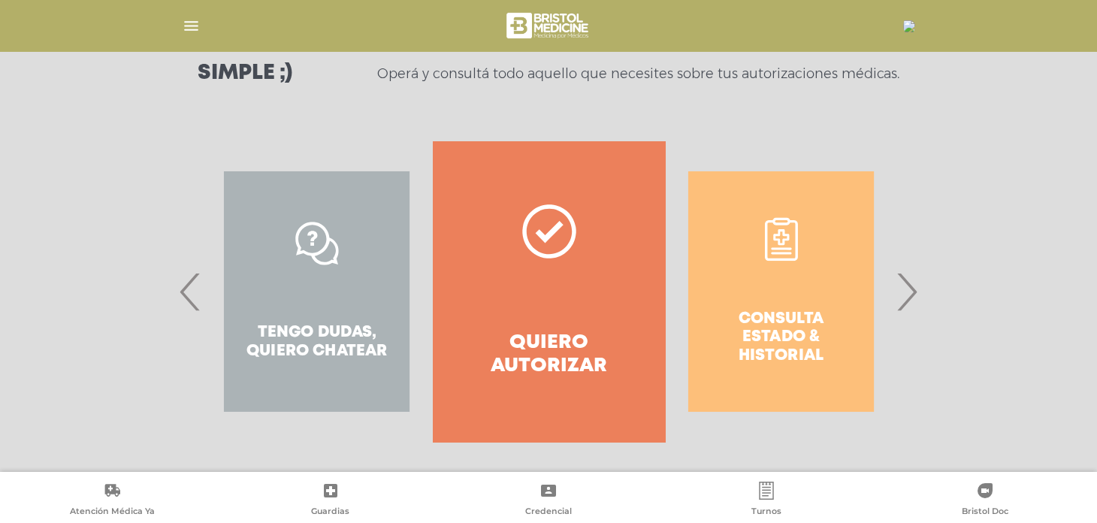
click at [191, 289] on span "‹" at bounding box center [190, 291] width 29 height 81
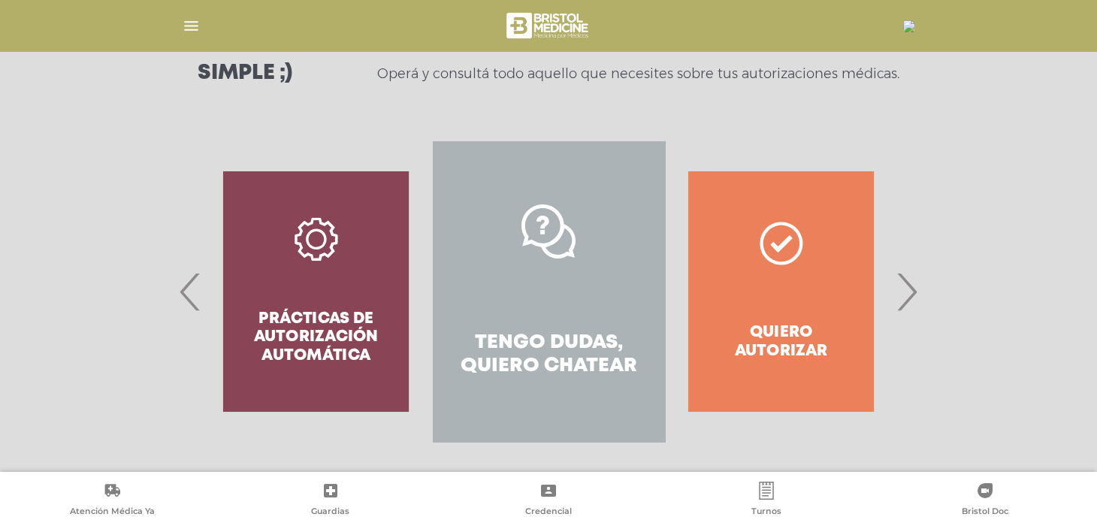
click at [623, 289] on link "Tengo dudas, quiero chatear" at bounding box center [549, 291] width 232 height 301
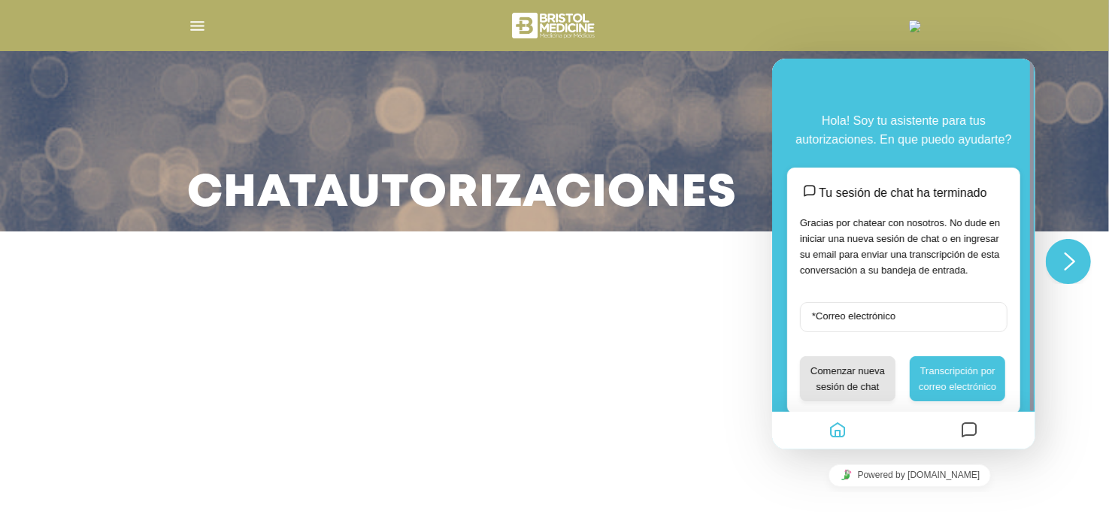
scroll to position [41, 0]
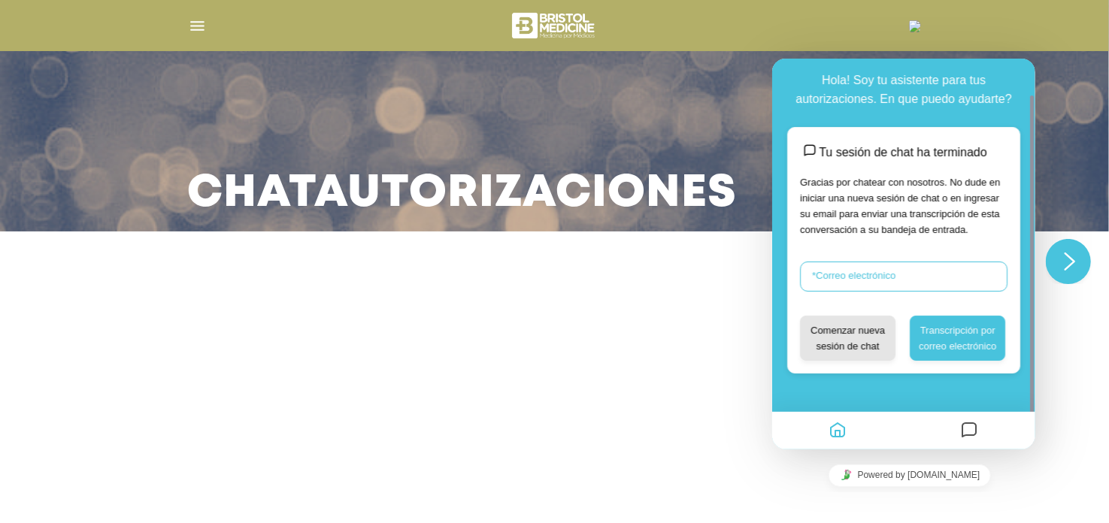
click at [921, 271] on input "* Correo electrónico" at bounding box center [902, 276] width 207 height 30
type input "**********"
click at [861, 337] on button "Comenzar nueva sesión de chat" at bounding box center [846, 337] width 95 height 45
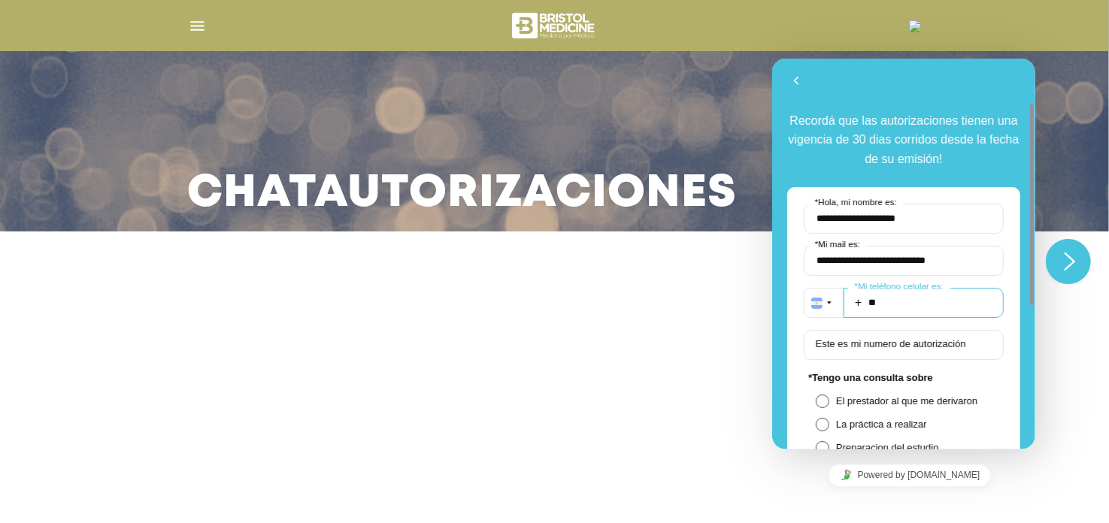
click at [894, 301] on input "**" at bounding box center [923, 302] width 160 height 30
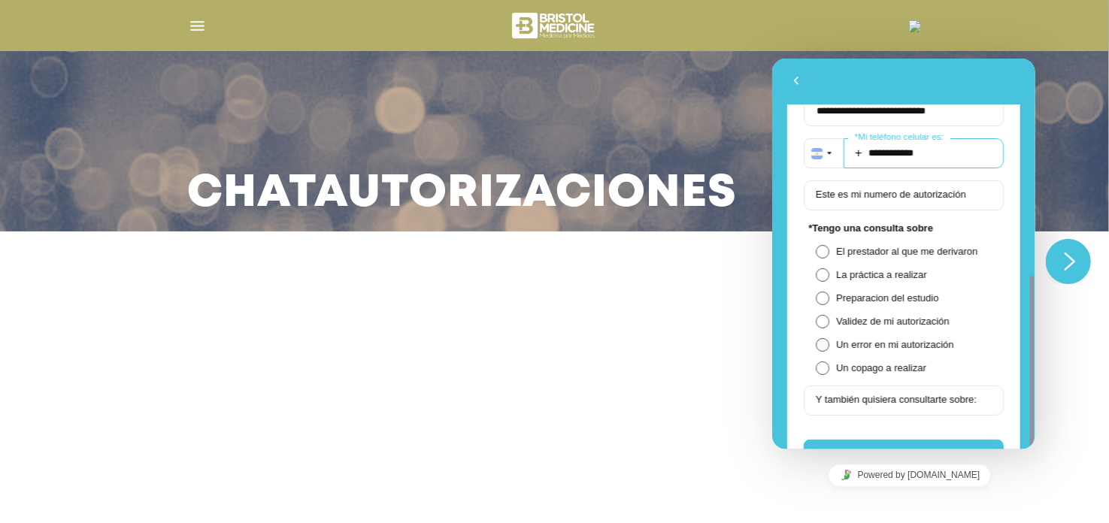
scroll to position [225, 0]
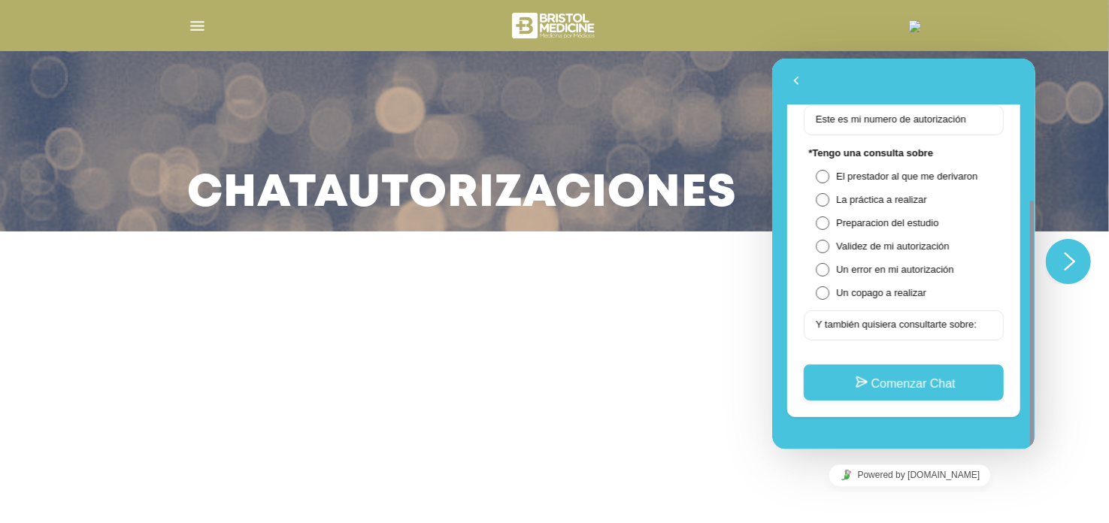
type input "**********"
click at [820, 200] on span at bounding box center [822, 199] width 14 height 14
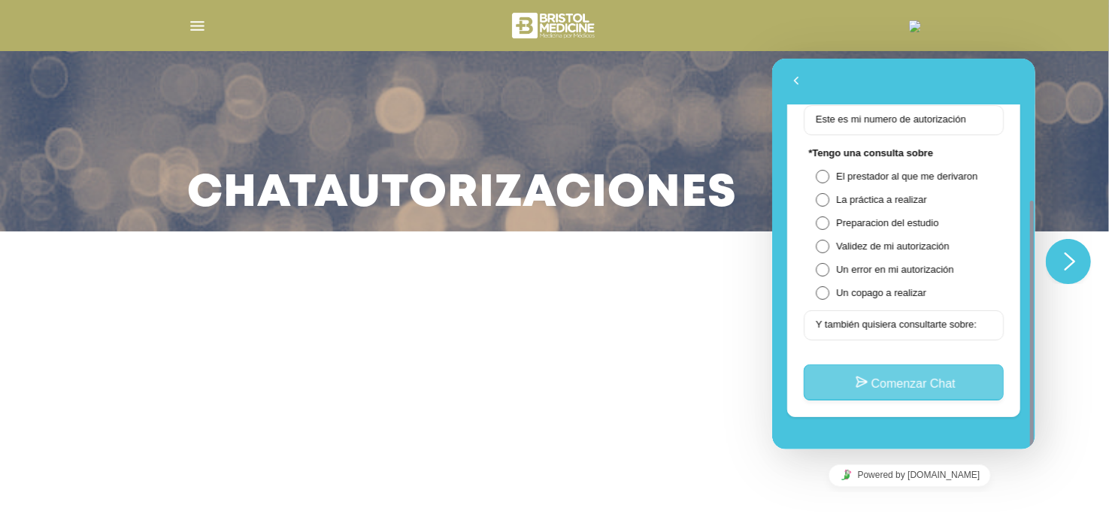
click at [909, 389] on button "Comenzar Chat" at bounding box center [903, 382] width 200 height 36
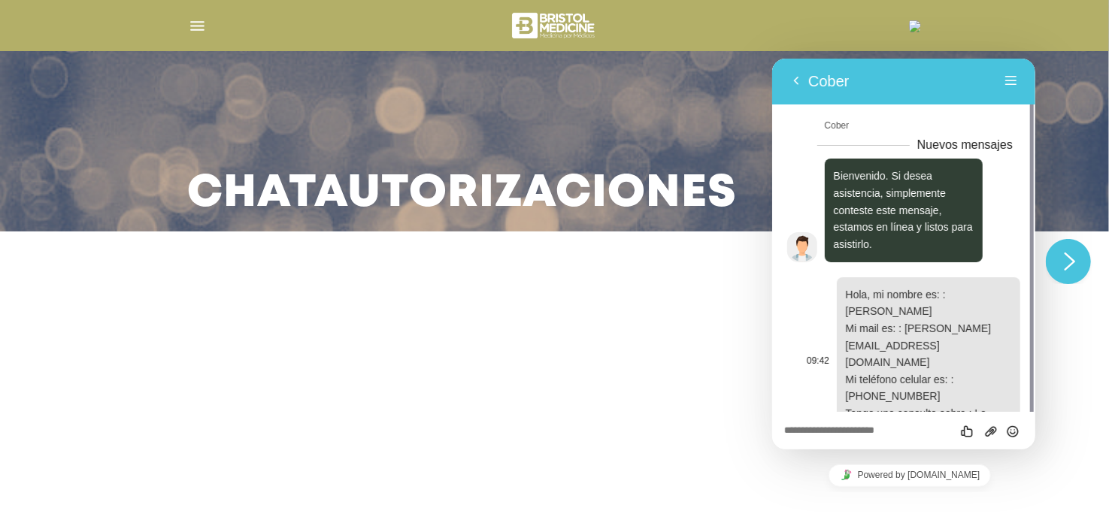
scroll to position [35, 0]
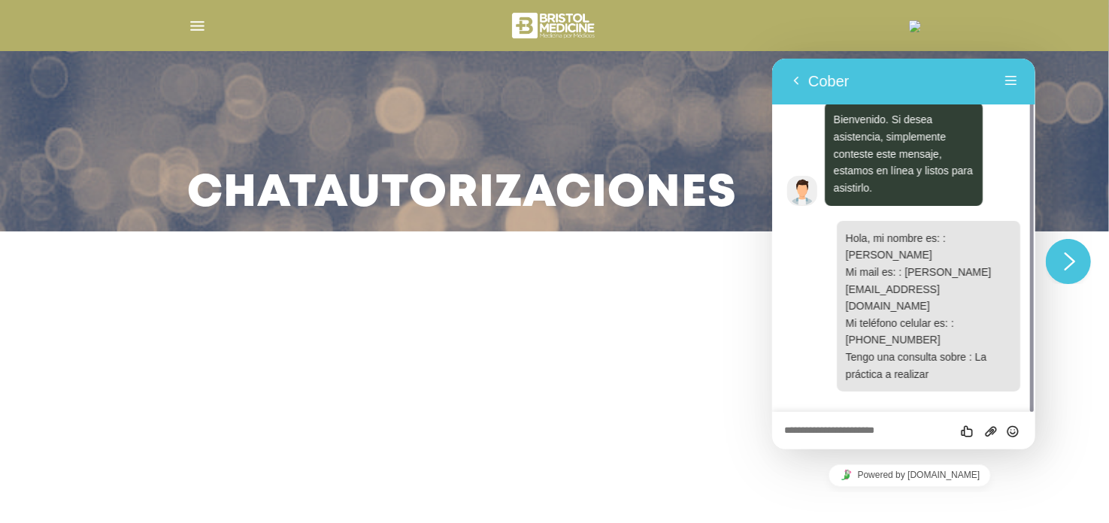
click at [873, 431] on textarea at bounding box center [902, 431] width 239 height 12
type textarea "*"
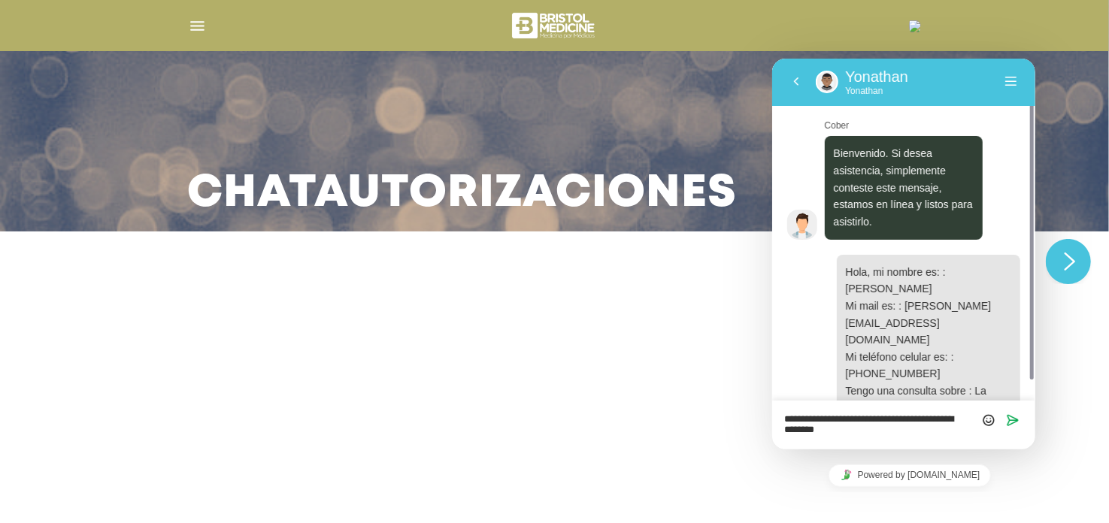
scroll to position [20, 0]
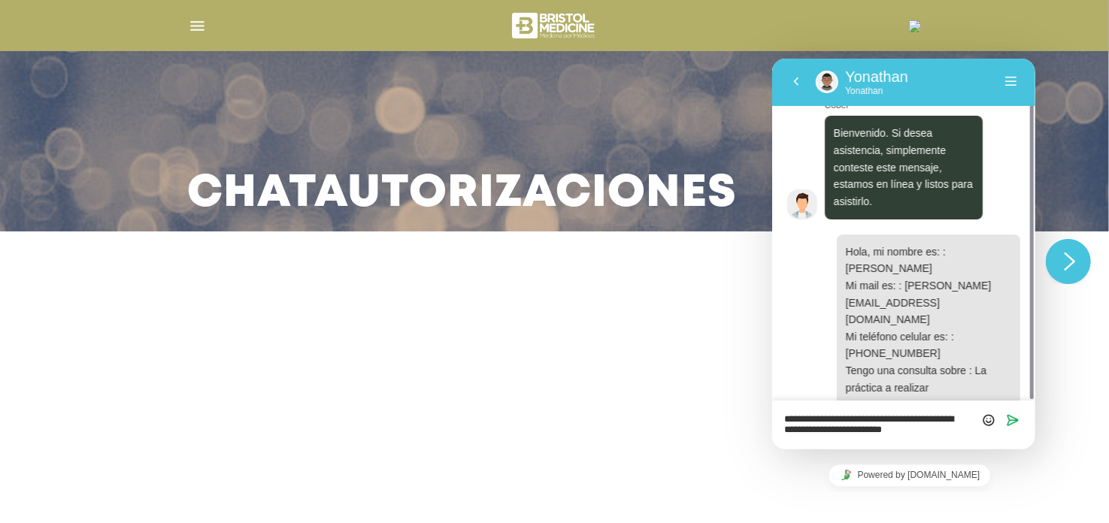
type textarea "**********"
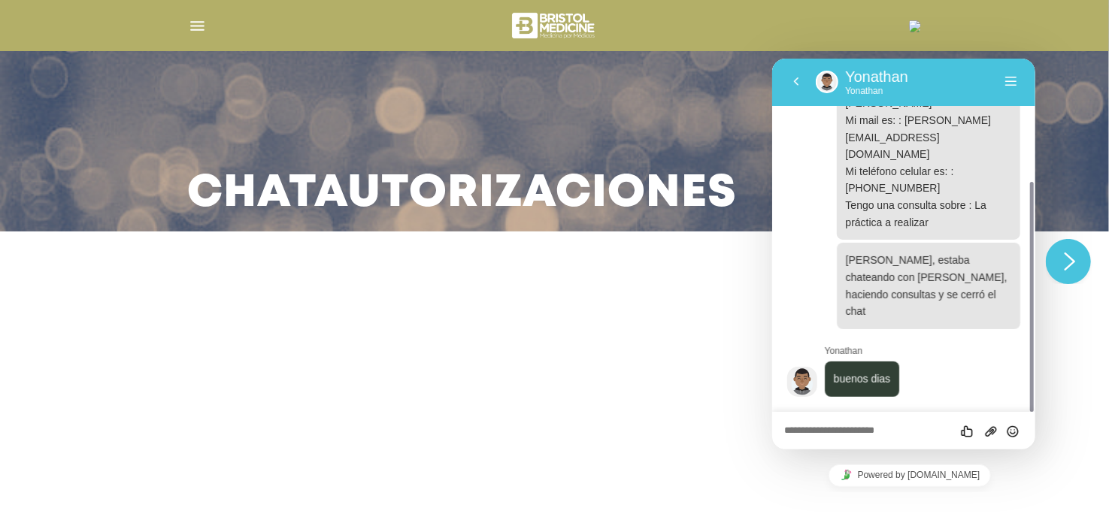
scroll to position [149, 0]
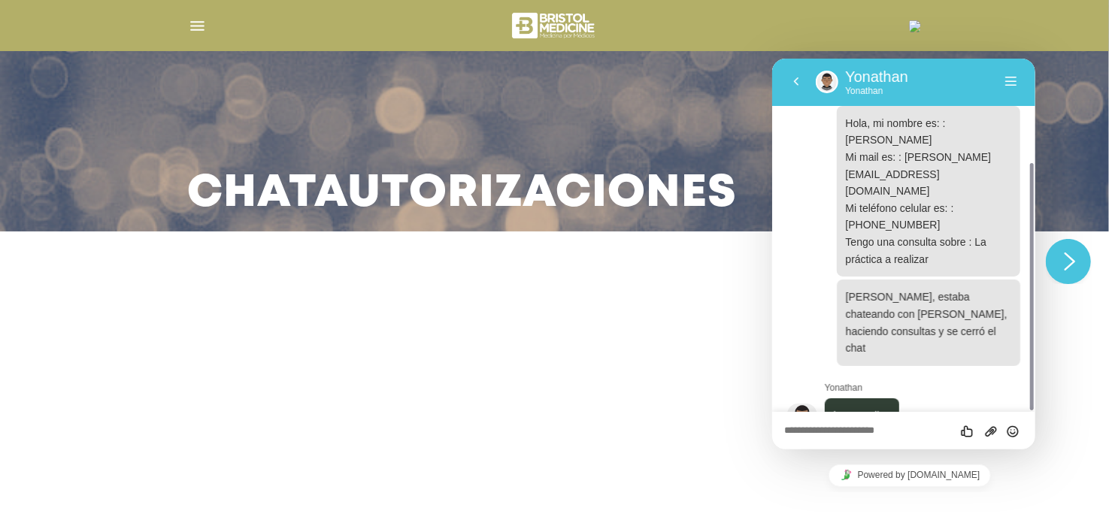
click at [862, 428] on textarea at bounding box center [902, 431] width 239 height 12
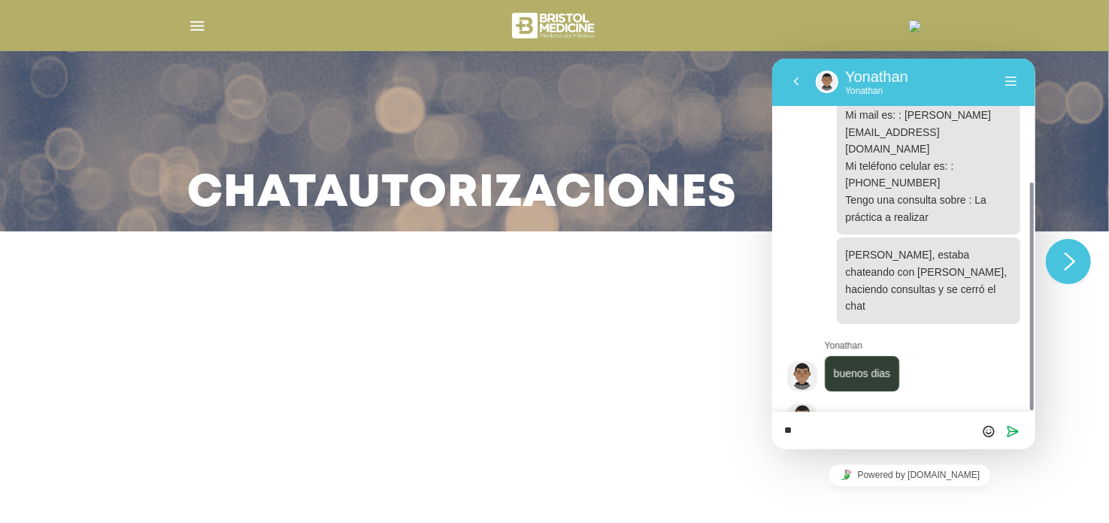
type textarea "*"
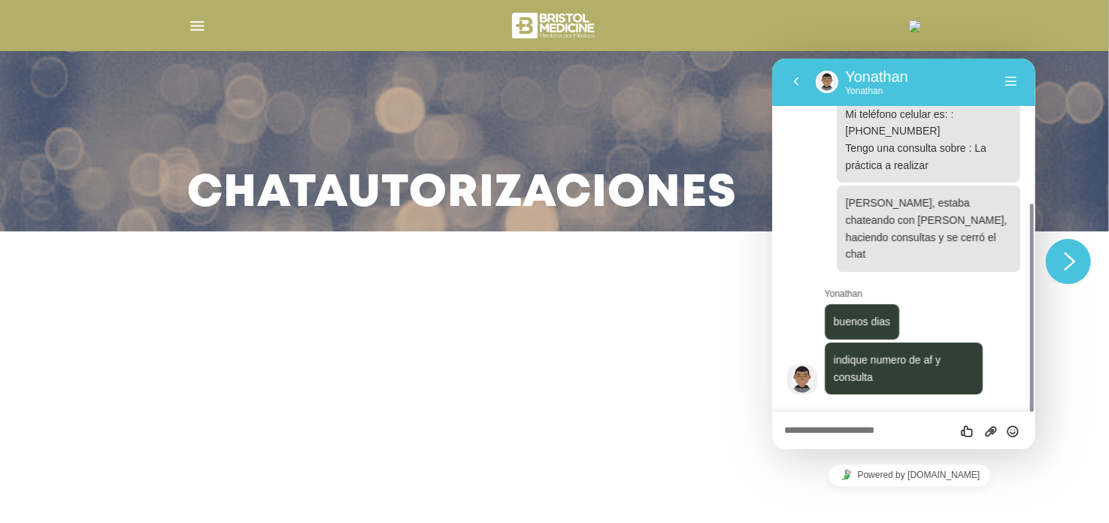
scroll to position [204, 0]
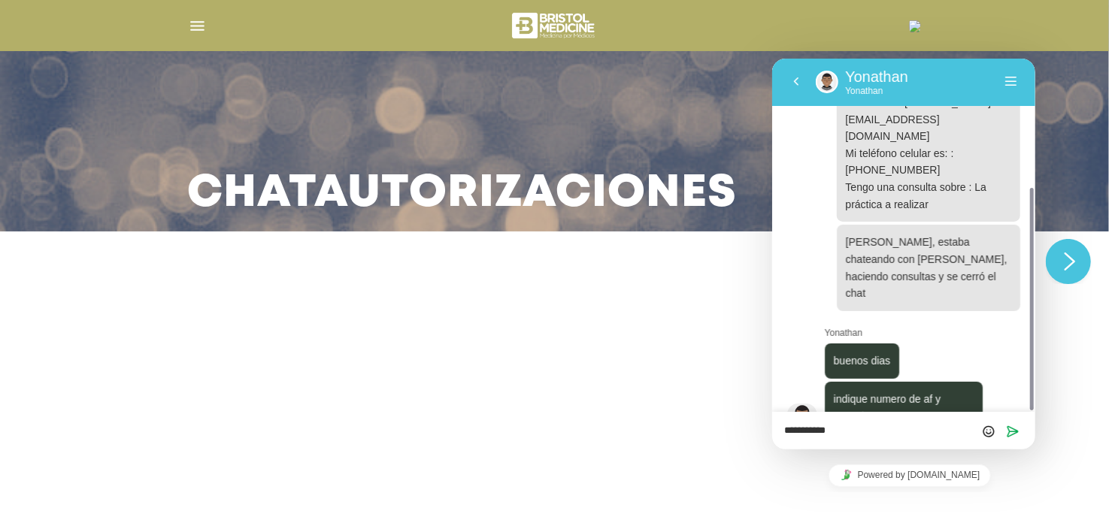
type textarea "**********"
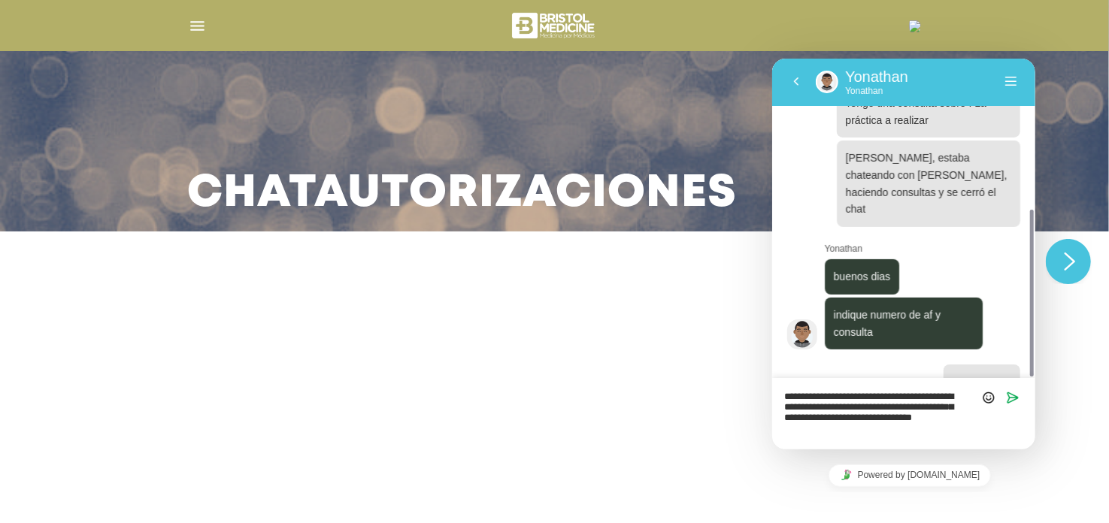
scroll to position [265, 0]
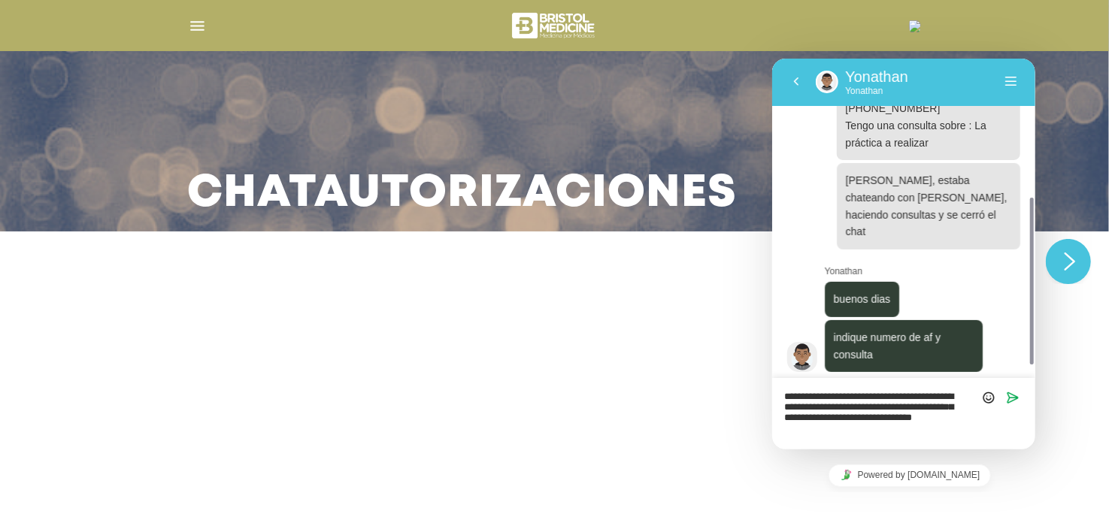
type textarea "**********"
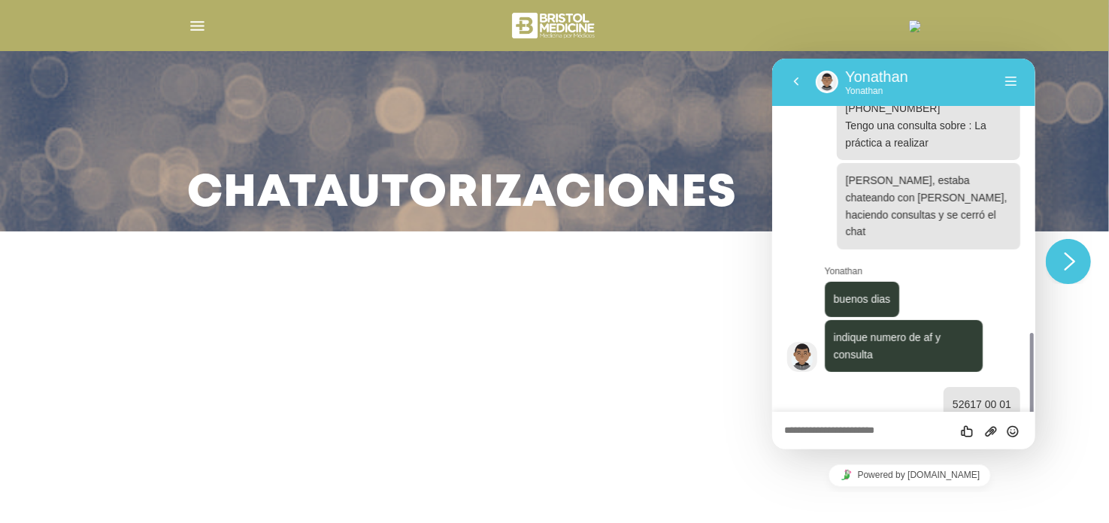
scroll to position [361, 0]
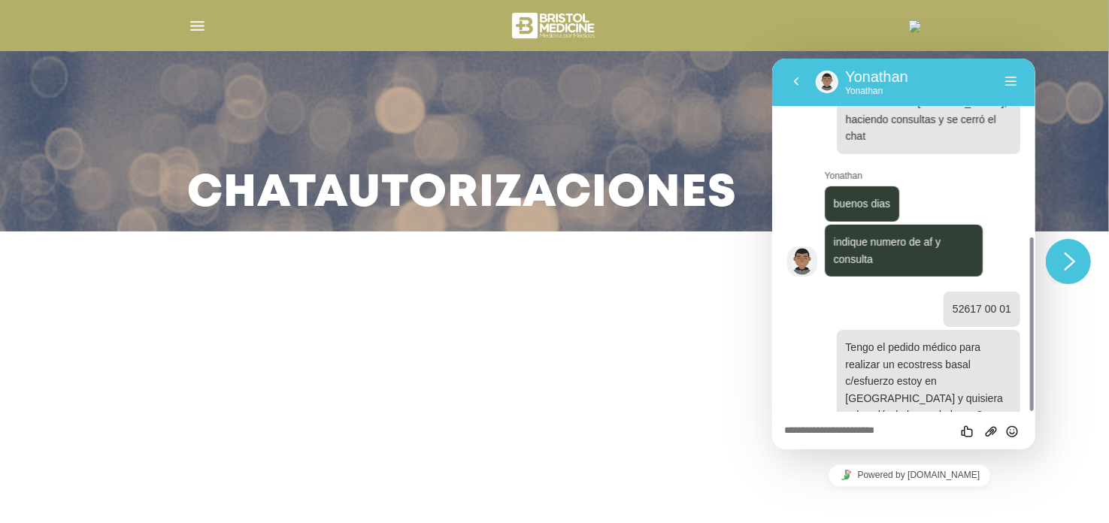
click at [796, 385] on div at bounding box center [902, 380] width 233 height 103
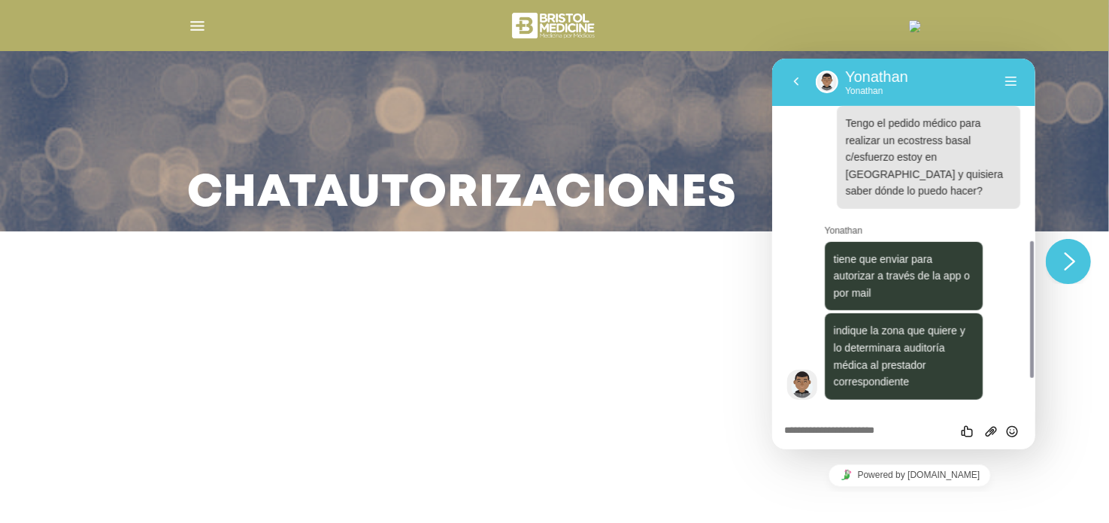
scroll to position [552, 0]
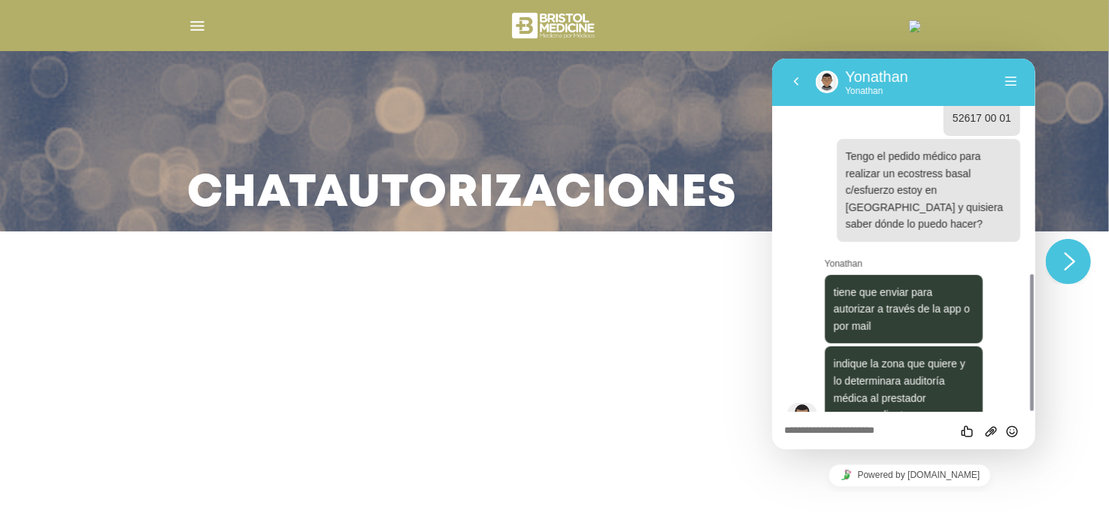
click at [867, 427] on textarea at bounding box center [902, 431] width 239 height 12
click at [850, 423] on div "Califica este chat Subir Archivo Insertar emoji" at bounding box center [902, 430] width 239 height 14
click at [867, 431] on textarea at bounding box center [902, 431] width 239 height 12
click at [961, 433] on textarea "**********" at bounding box center [902, 431] width 239 height 12
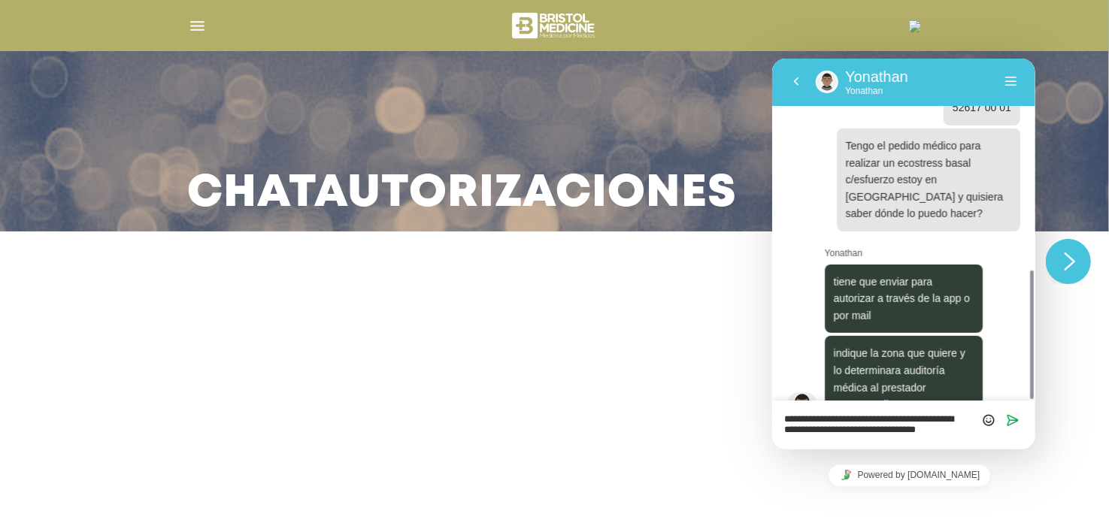
scroll to position [0, 0]
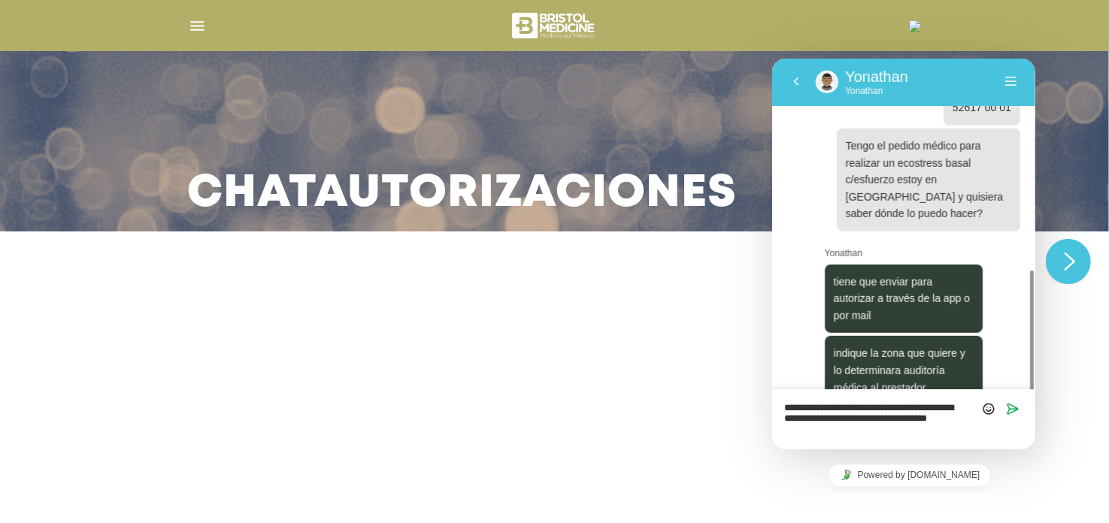
type textarea "**********"
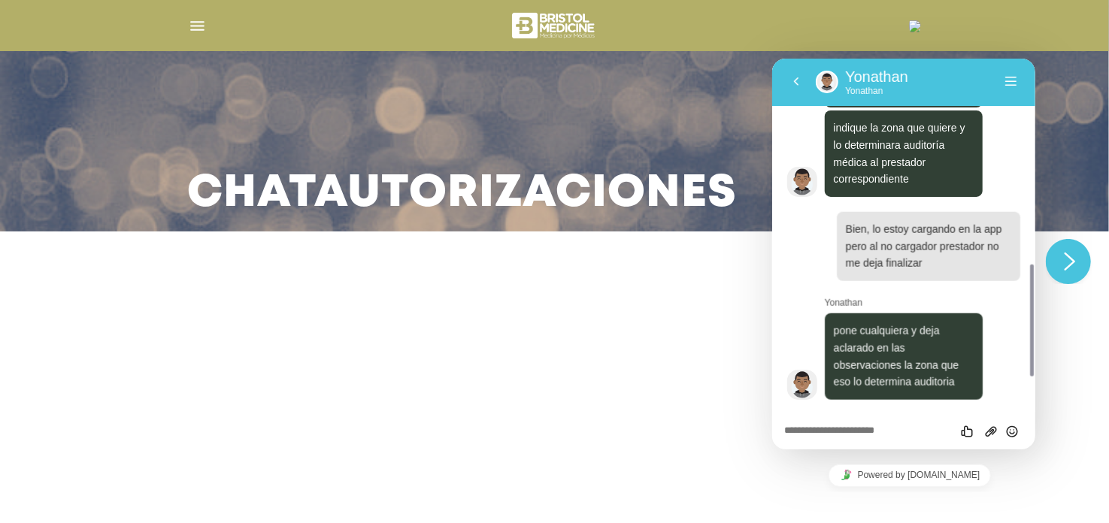
scroll to position [754, 0]
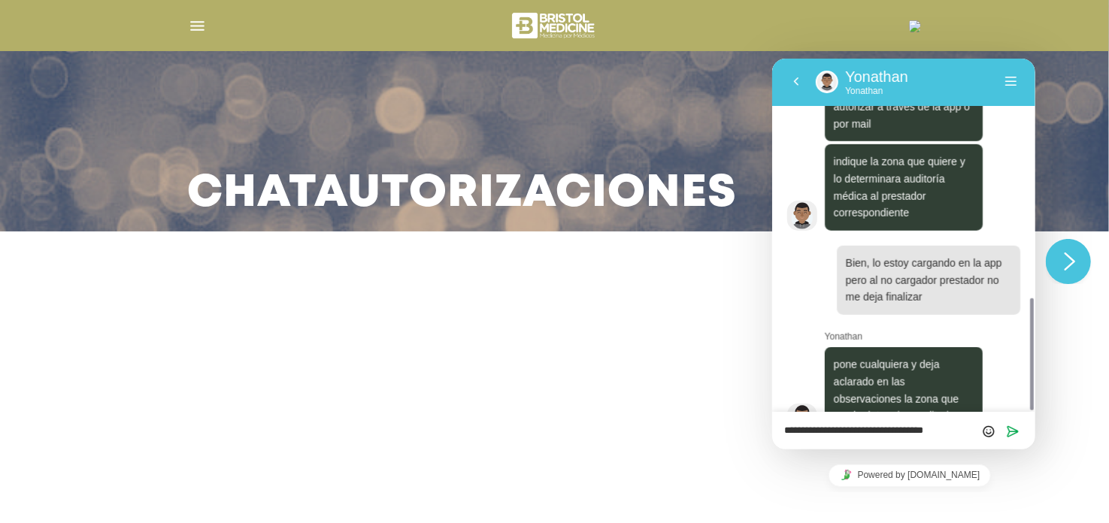
type textarea "**********"
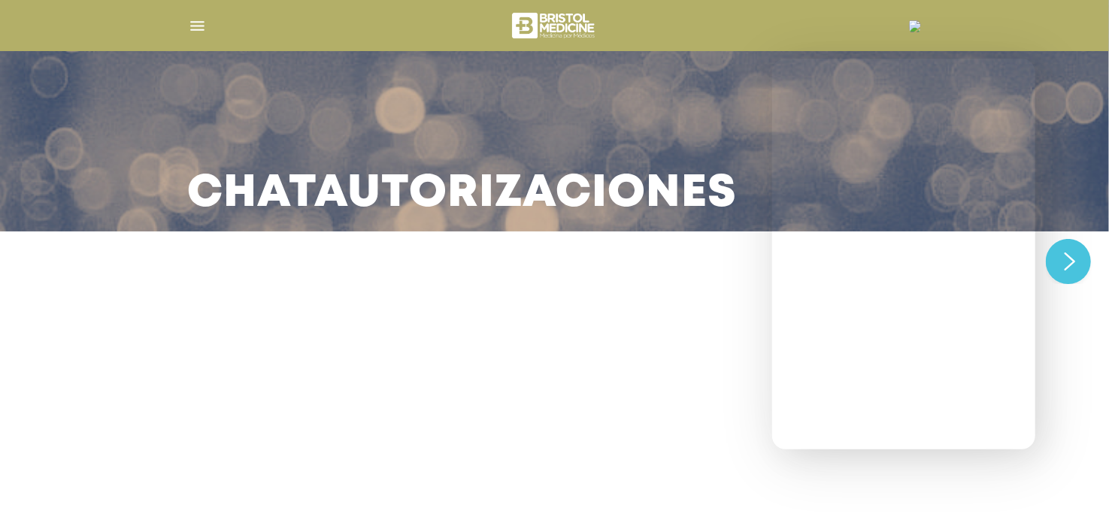
scroll to position [0, 0]
